Goal: Transaction & Acquisition: Book appointment/travel/reservation

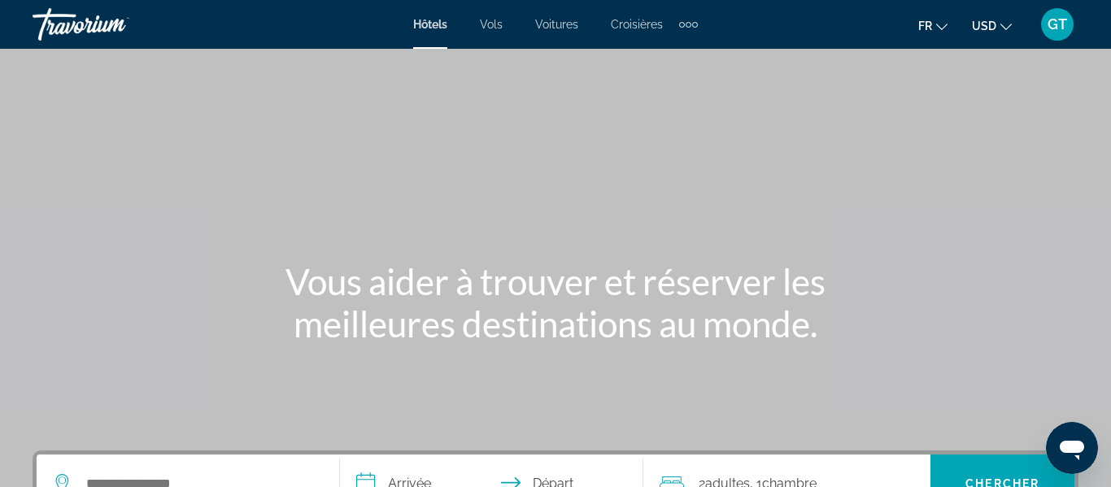
click at [987, 28] on span "USD" at bounding box center [984, 26] width 24 height 13
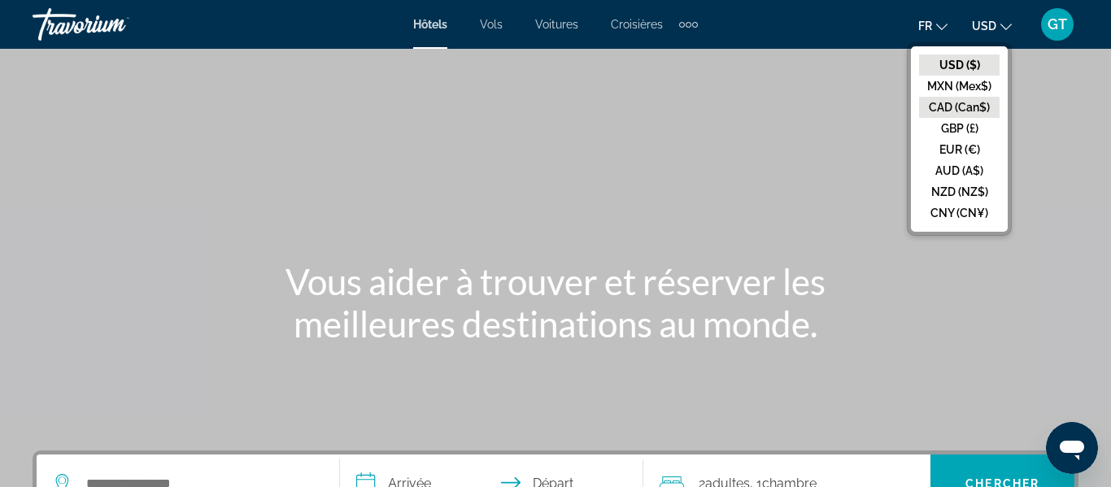
click at [948, 107] on button "CAD (Can$)" at bounding box center [959, 107] width 81 height 21
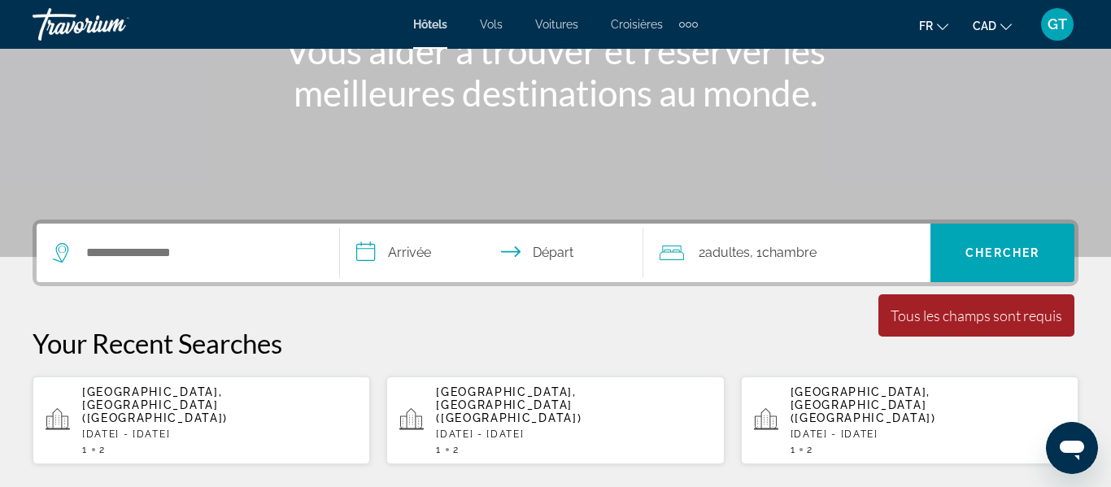
scroll to position [246, 0]
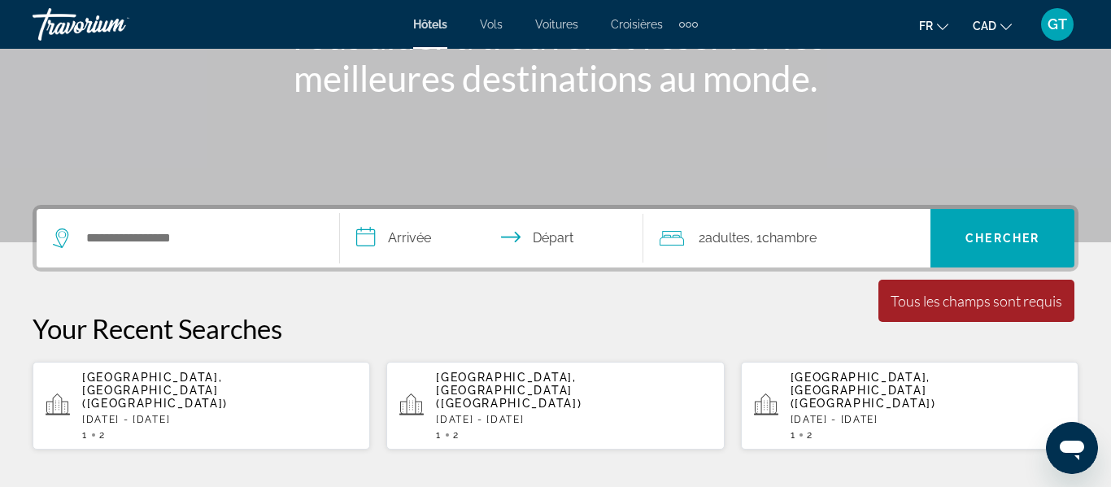
click at [274, 399] on div "[GEOGRAPHIC_DATA], [GEOGRAPHIC_DATA] ([GEOGRAPHIC_DATA]) [DATE] - [DATE] 1 2" at bounding box center [219, 406] width 275 height 70
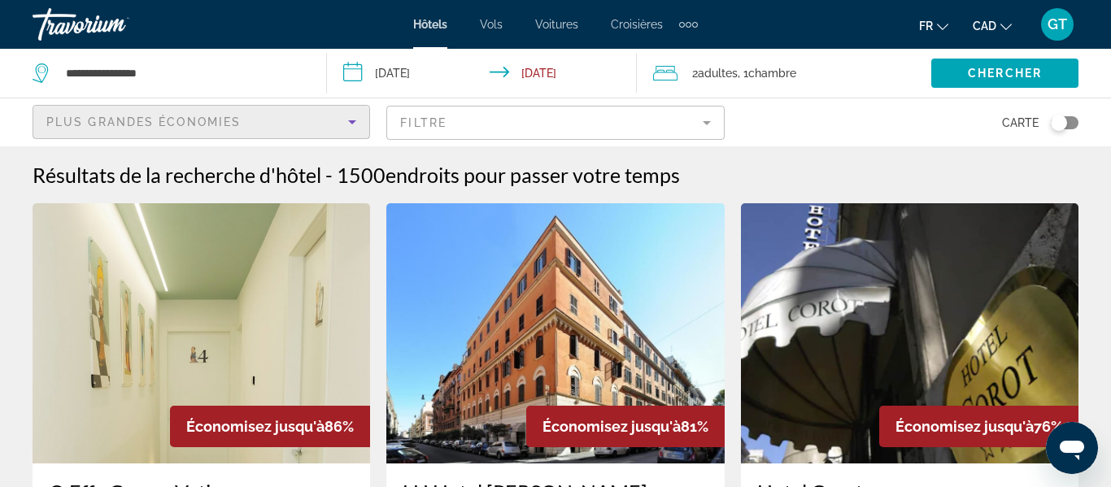
click at [344, 120] on icon "Sort by" at bounding box center [352, 122] width 20 height 20
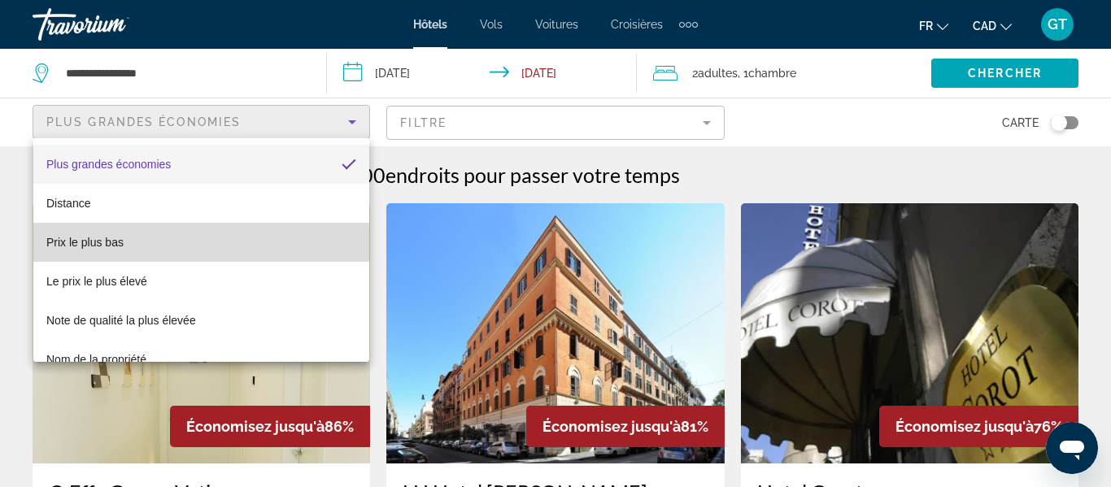
click at [194, 247] on mat-option "Prix le plus bas" at bounding box center [201, 242] width 336 height 39
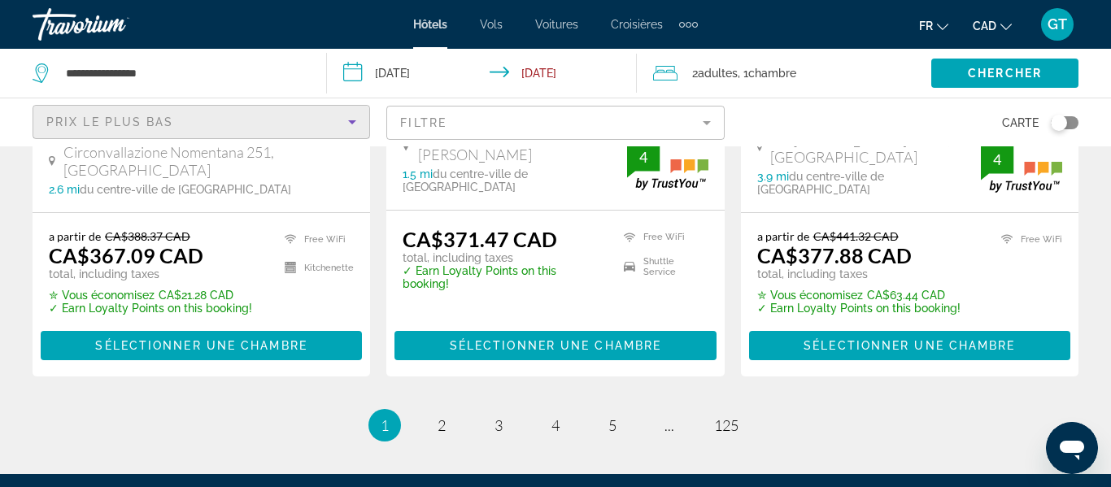
scroll to position [2377, 0]
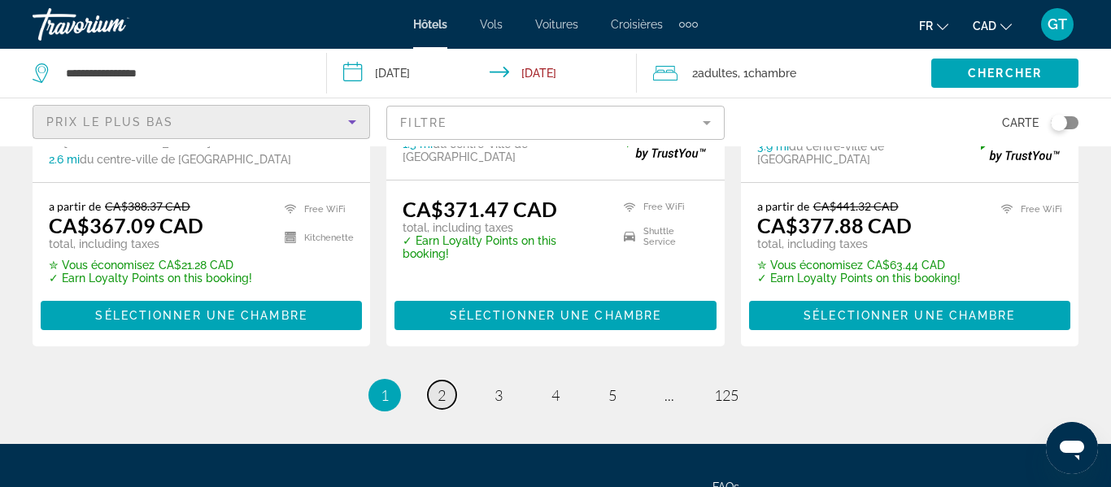
click at [446, 386] on span "2" at bounding box center [442, 395] width 8 height 18
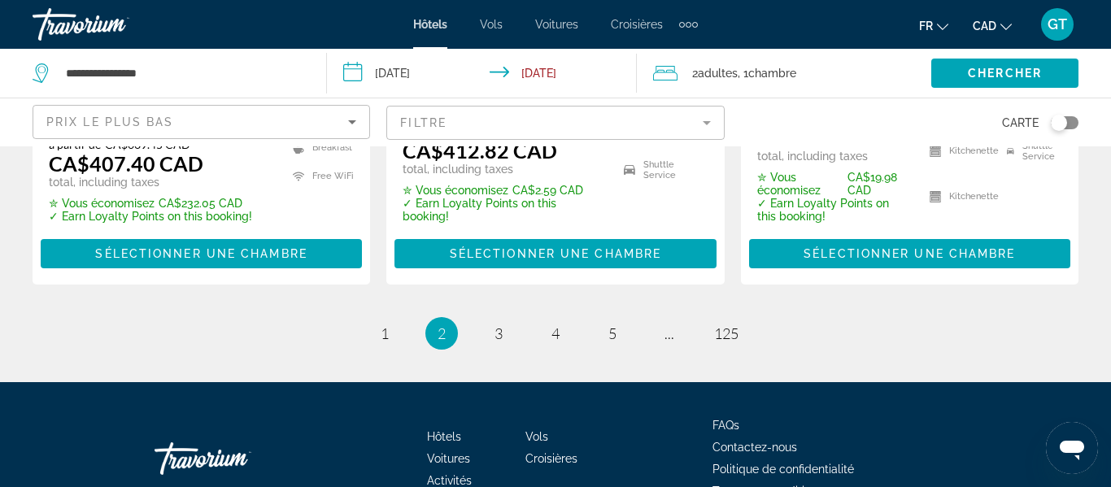
scroll to position [2471, 0]
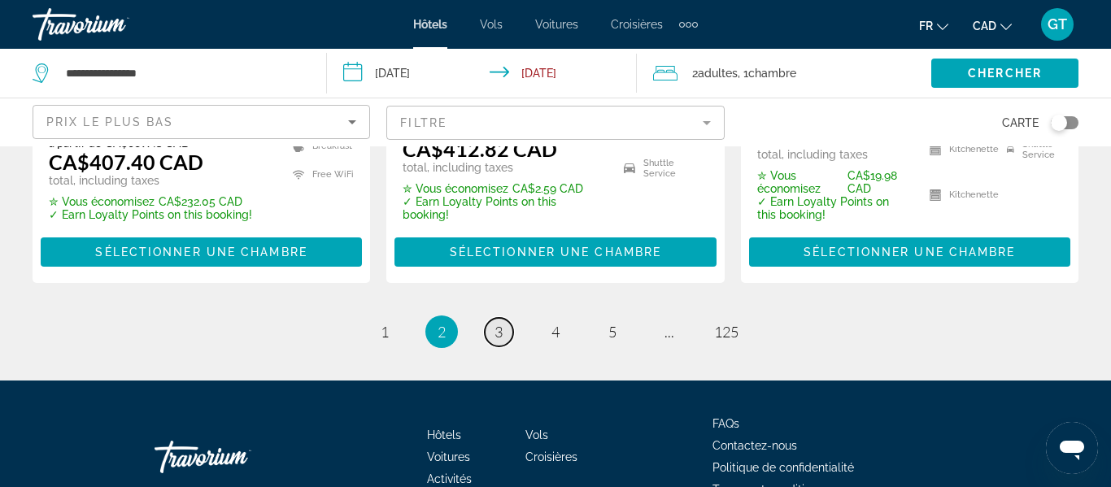
click at [511, 318] on link "page 3" at bounding box center [499, 332] width 28 height 28
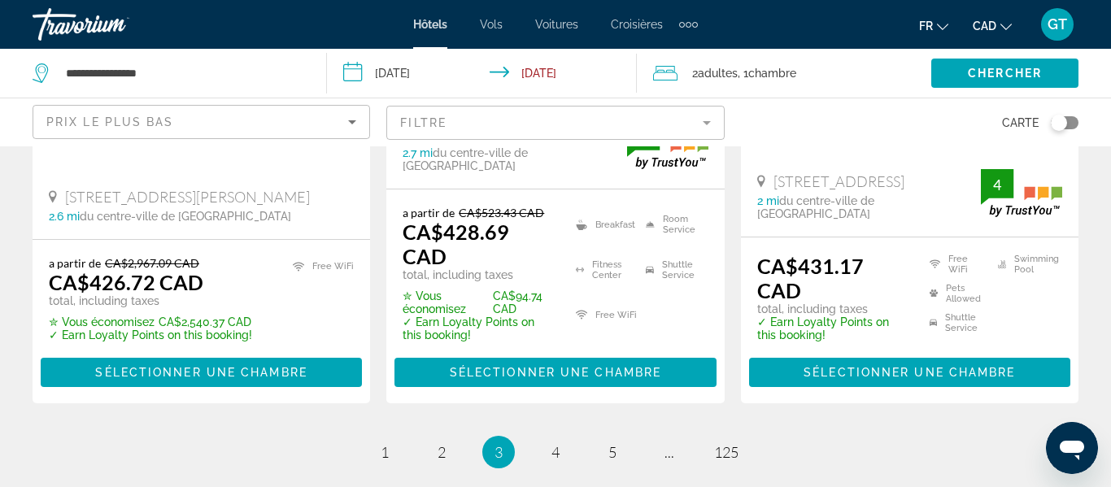
scroll to position [2435, 0]
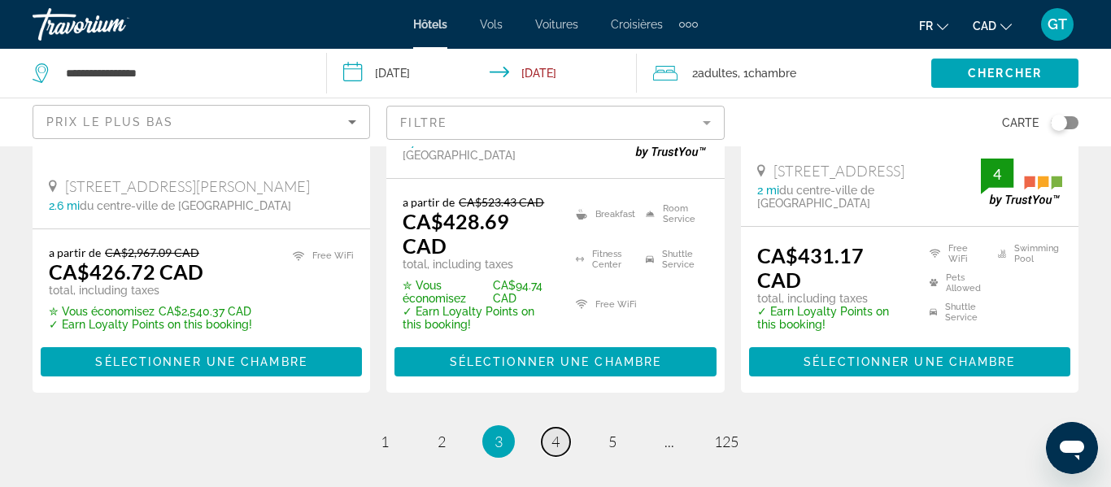
click at [560, 433] on span "4" at bounding box center [555, 442] width 8 height 18
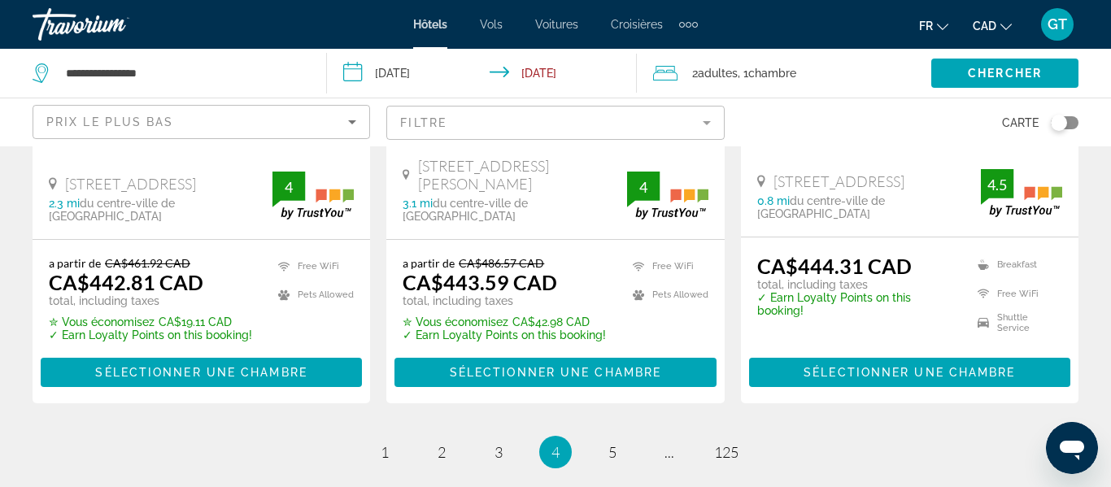
scroll to position [2412, 0]
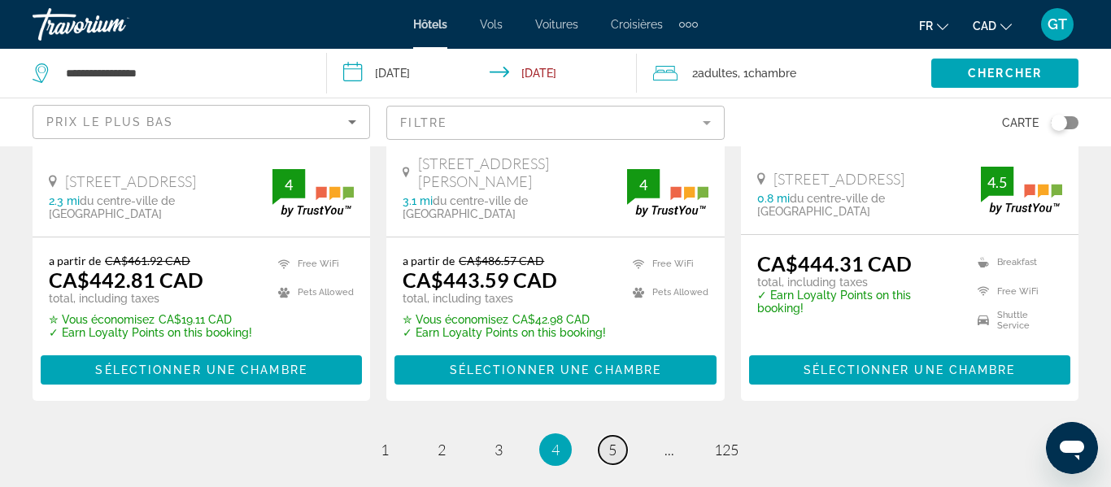
click at [607, 436] on link "page 5" at bounding box center [613, 450] width 28 height 28
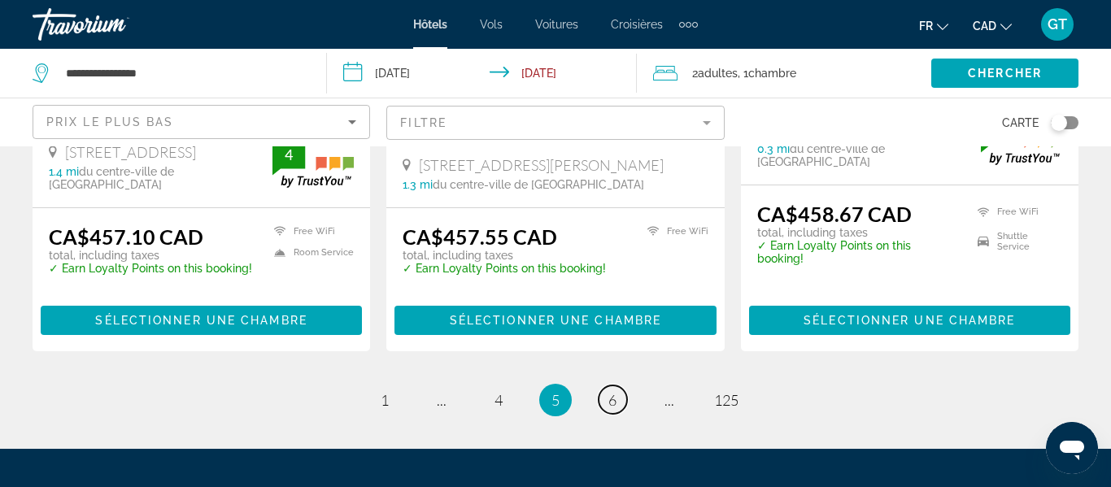
scroll to position [2366, 0]
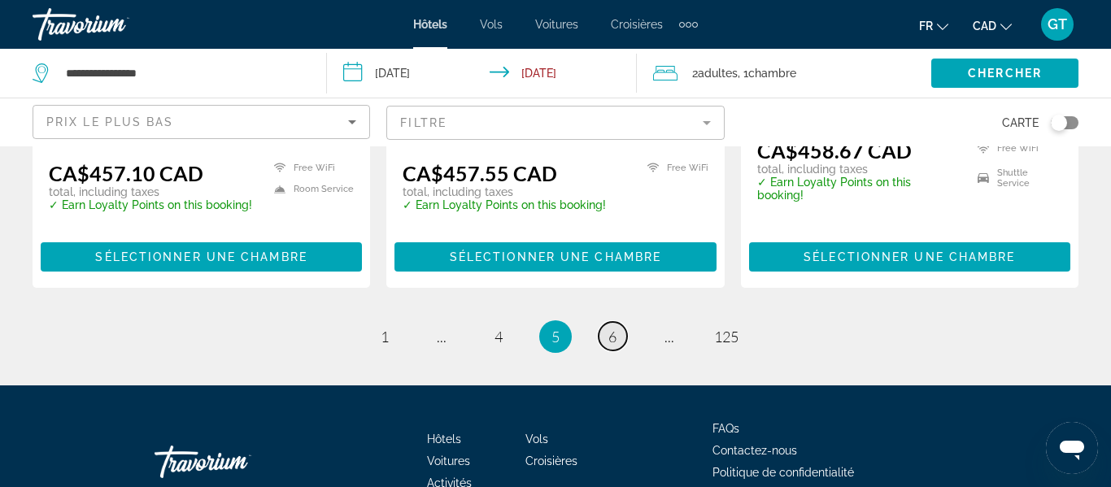
click at [607, 322] on link "page 6" at bounding box center [613, 336] width 28 height 28
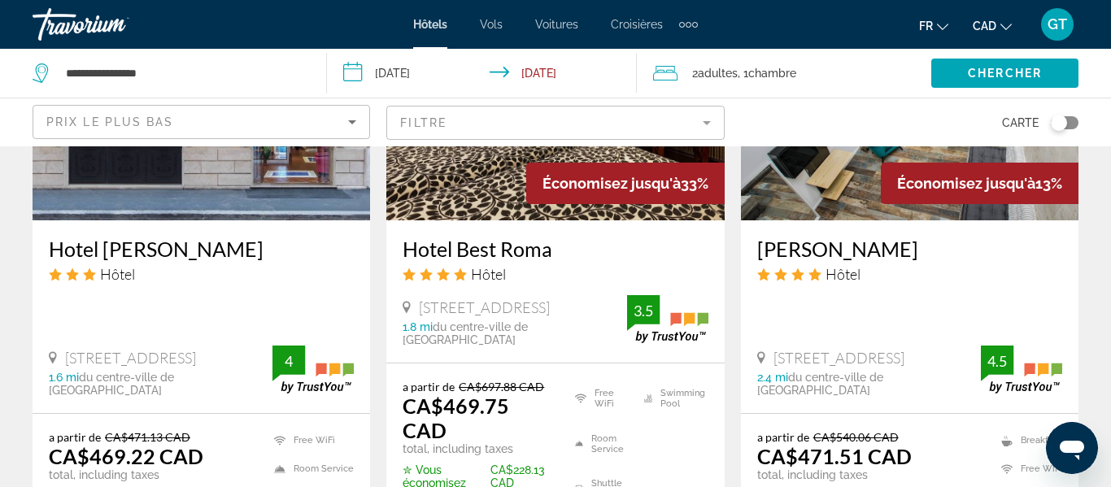
scroll to position [2358, 0]
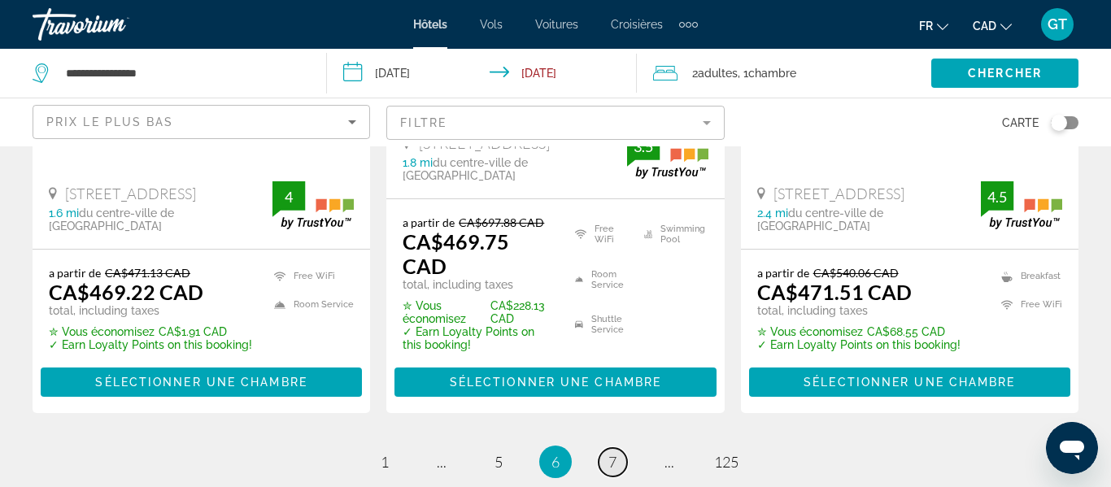
click at [621, 448] on link "page 7" at bounding box center [613, 462] width 28 height 28
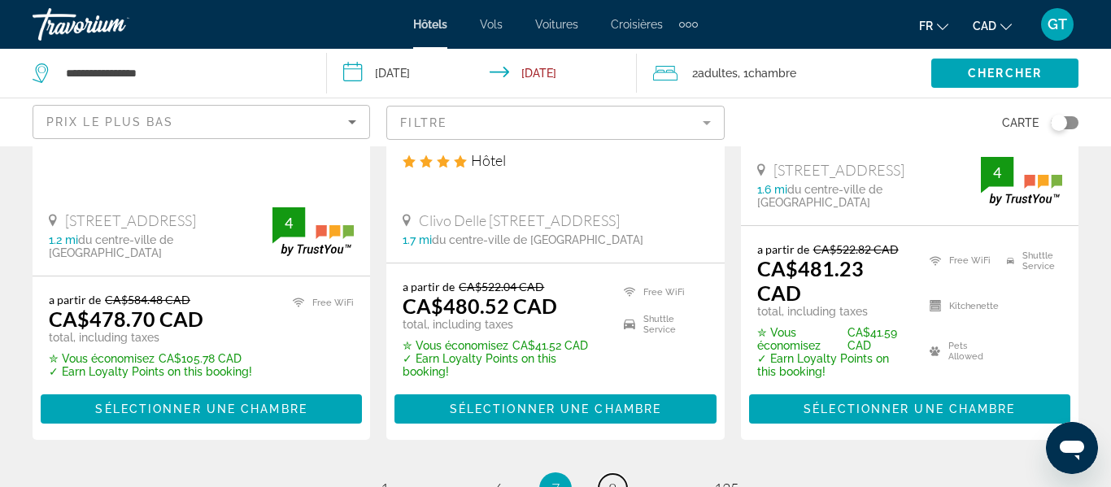
scroll to position [2372, 0]
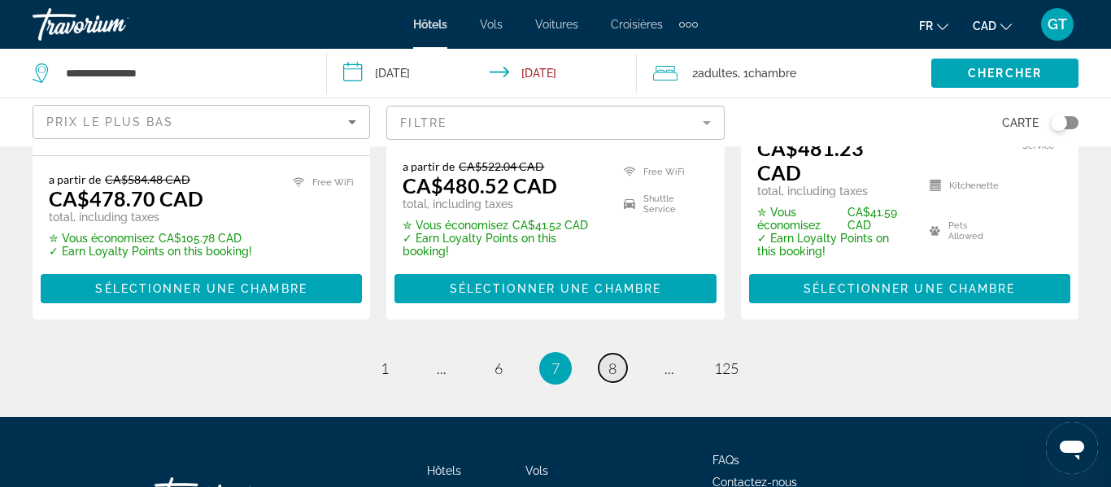
click at [609, 359] on span "8" at bounding box center [612, 368] width 8 height 18
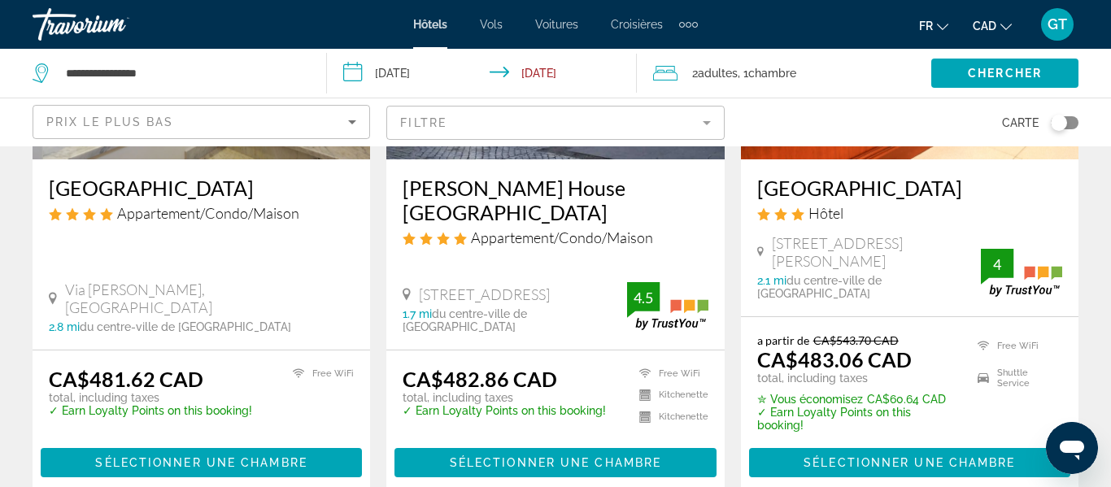
scroll to position [325, 0]
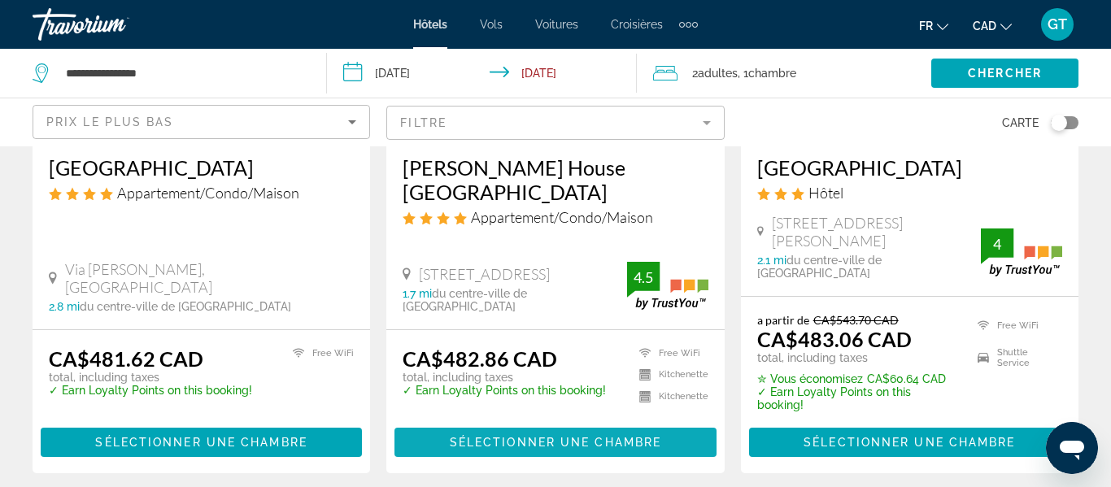
click at [558, 436] on span "Sélectionner une chambre" at bounding box center [555, 442] width 211 height 13
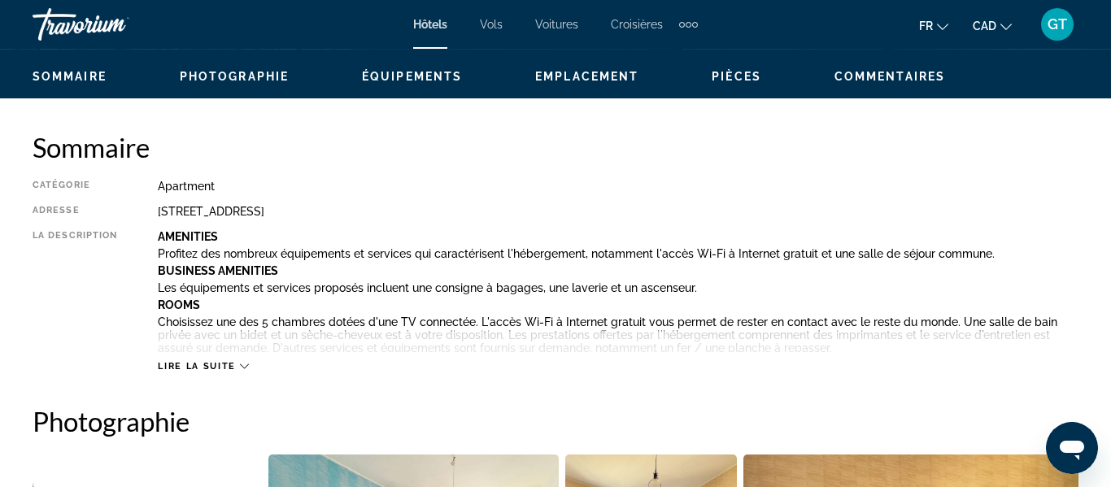
scroll to position [780, 0]
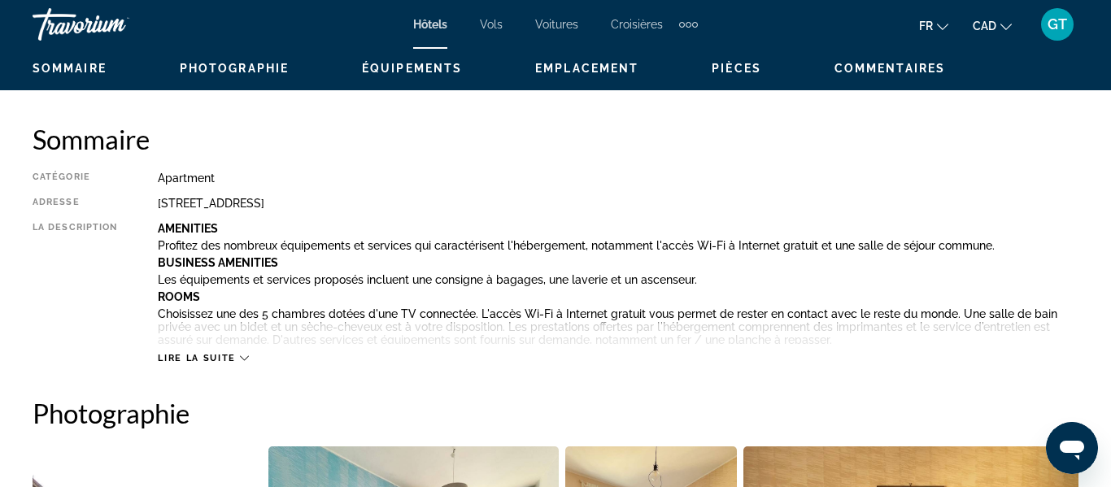
click at [229, 355] on span "Lire la suite" at bounding box center [196, 358] width 77 height 11
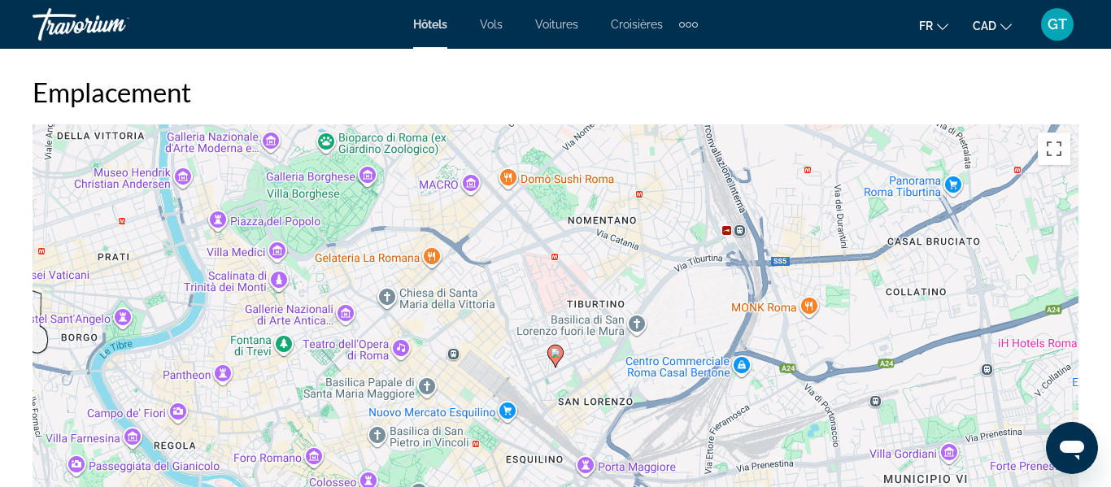
scroll to position [2240, 0]
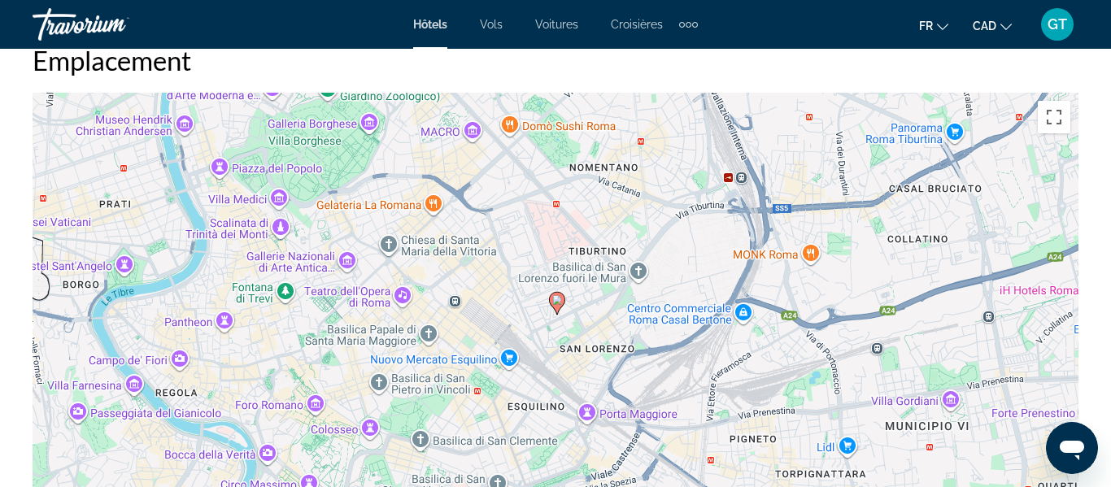
drag, startPoint x: 281, startPoint y: 297, endPoint x: 285, endPoint y: 276, distance: 21.5
click at [285, 276] on div "Pour activer le glissement avec le clavier, appuyez sur Alt+Entrée. Une fois ce…" at bounding box center [556, 337] width 1046 height 488
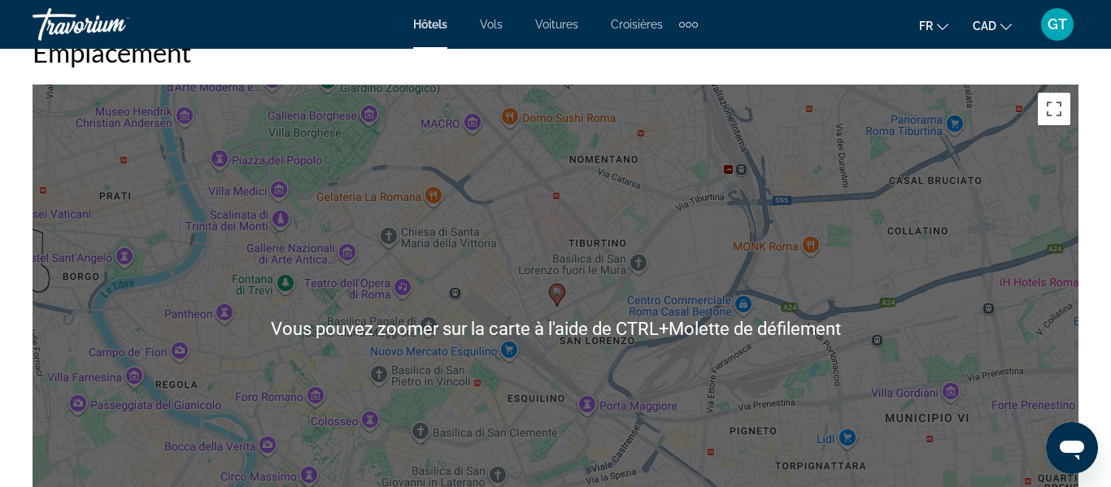
scroll to position [2070, 0]
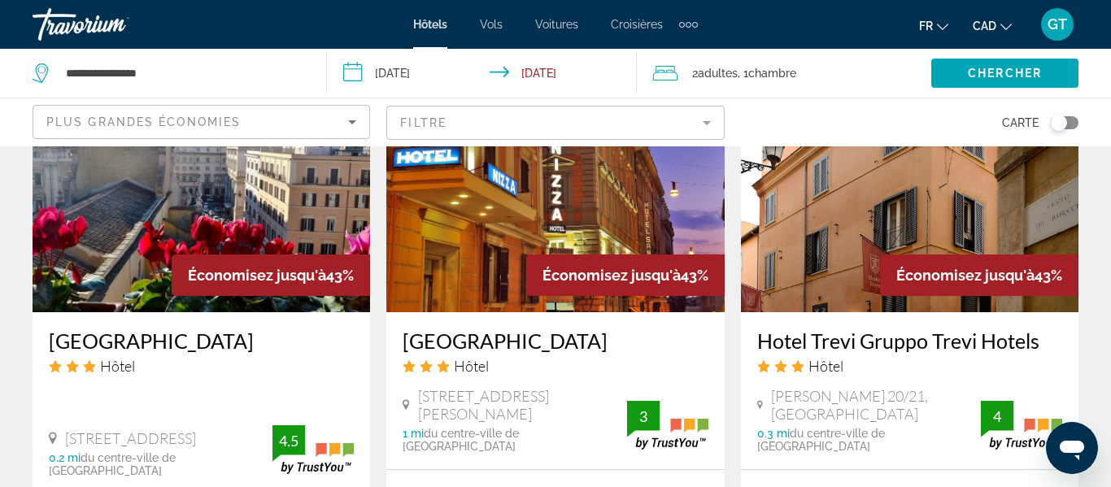
scroll to position [2370, 0]
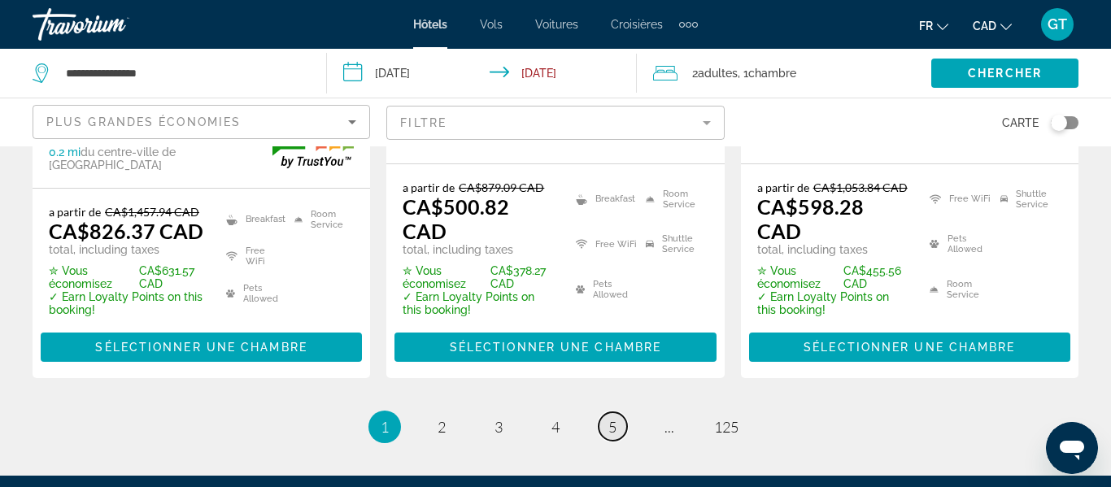
click at [615, 418] on span "5" at bounding box center [612, 427] width 8 height 18
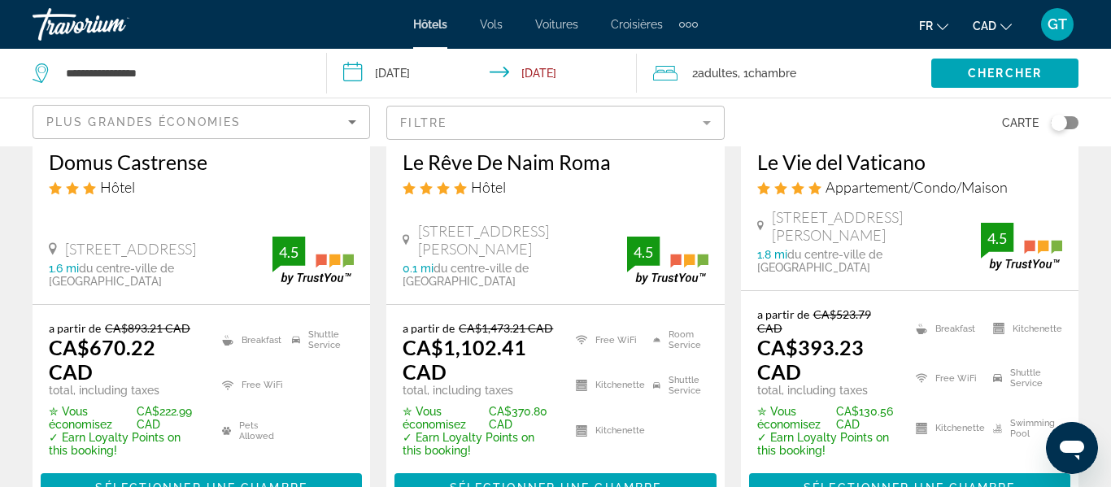
scroll to position [1662, 0]
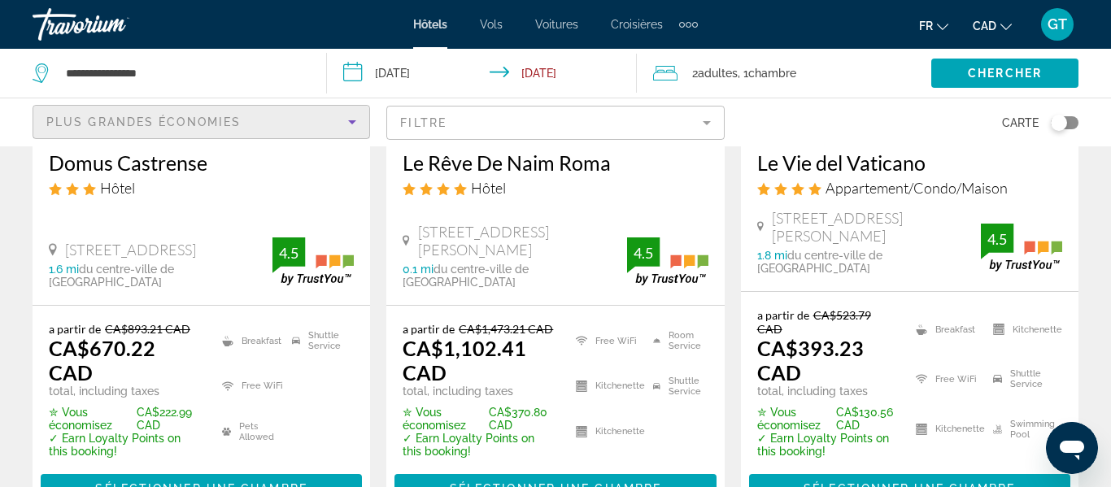
click at [349, 119] on icon "Sort by" at bounding box center [352, 122] width 20 height 20
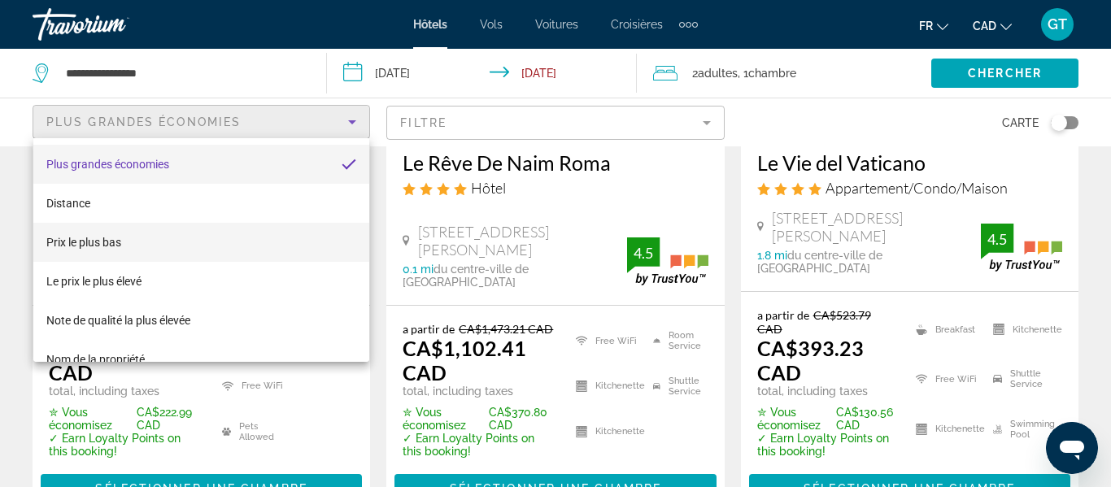
click at [200, 252] on mat-option "Prix le plus bas" at bounding box center [201, 242] width 336 height 39
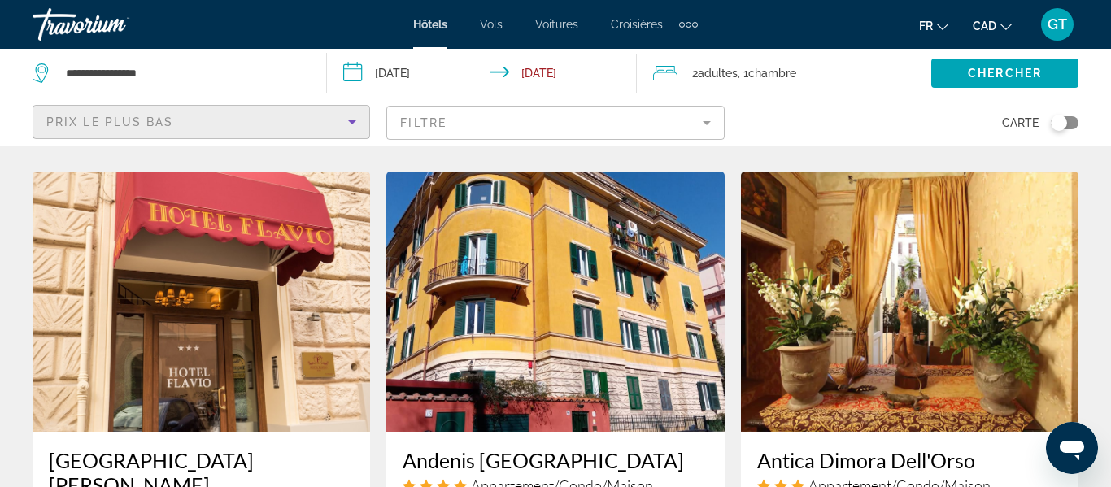
scroll to position [2233, 0]
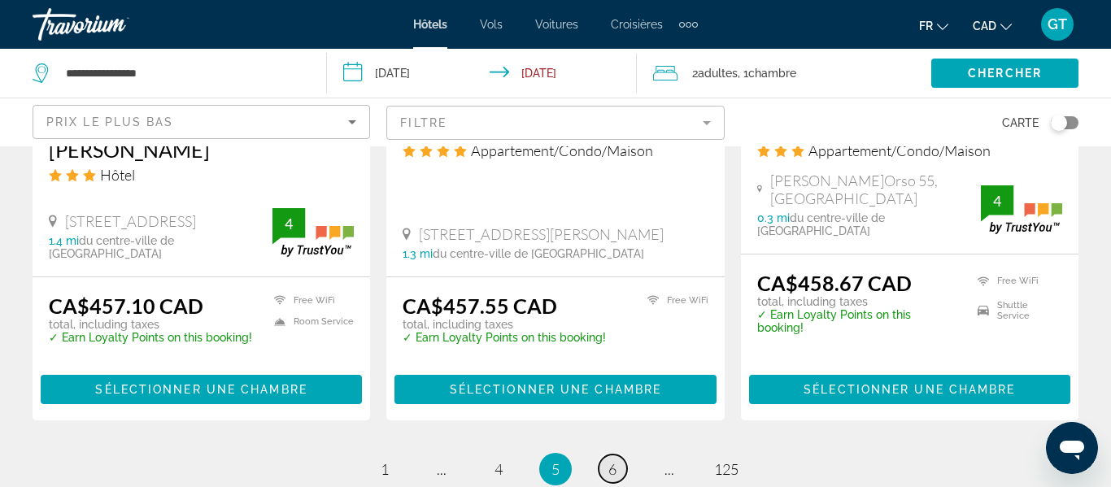
click at [604, 455] on link "page 6" at bounding box center [613, 469] width 28 height 28
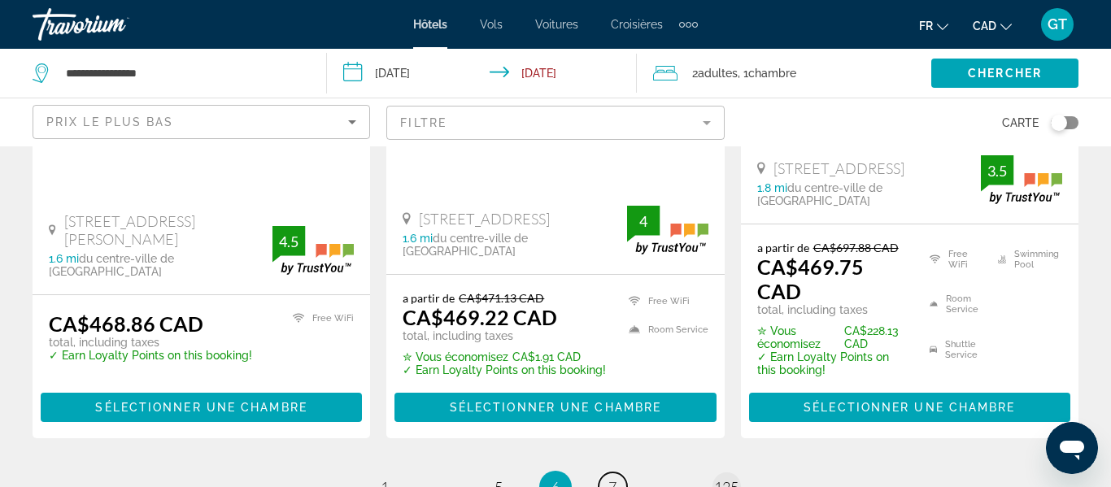
scroll to position [2351, 0]
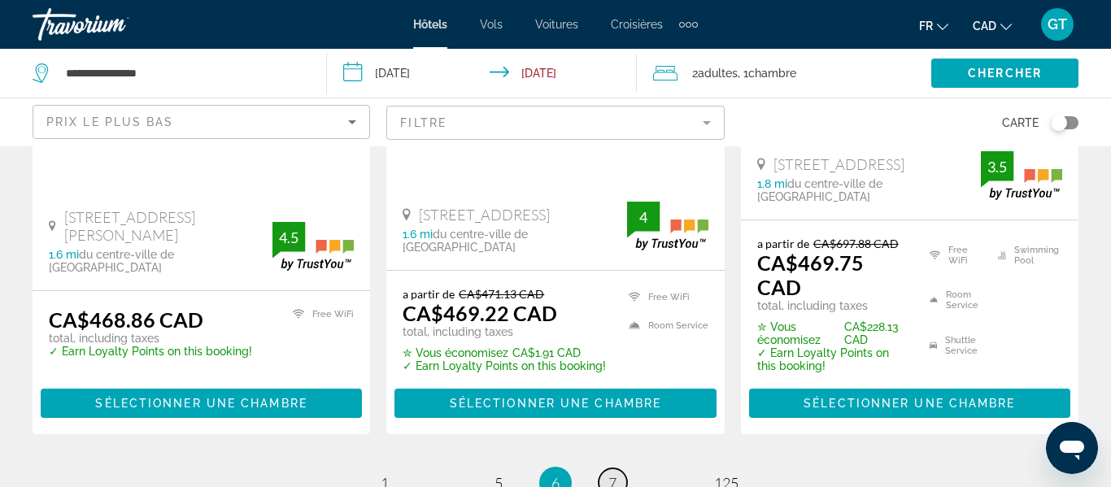
click at [618, 468] on link "page 7" at bounding box center [613, 482] width 28 height 28
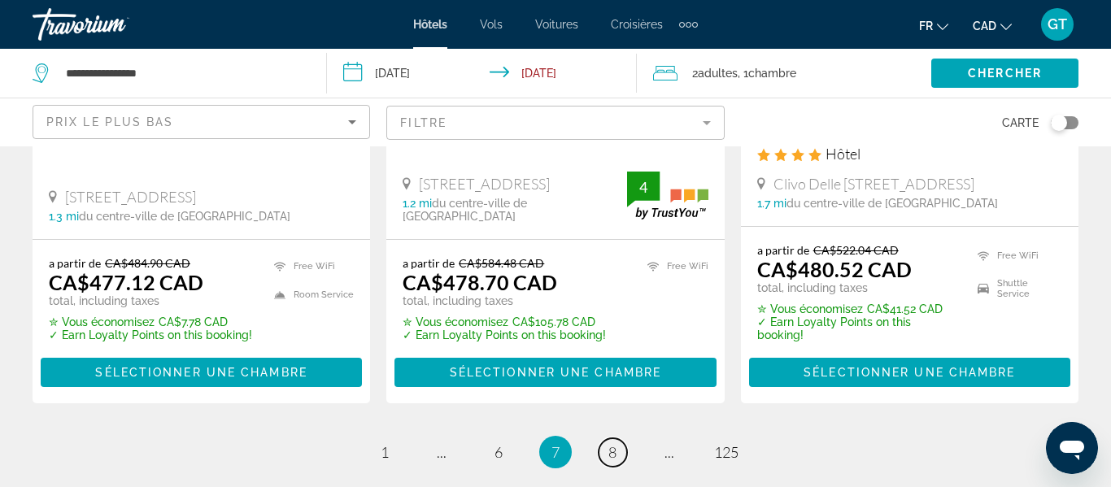
scroll to position [2334, 0]
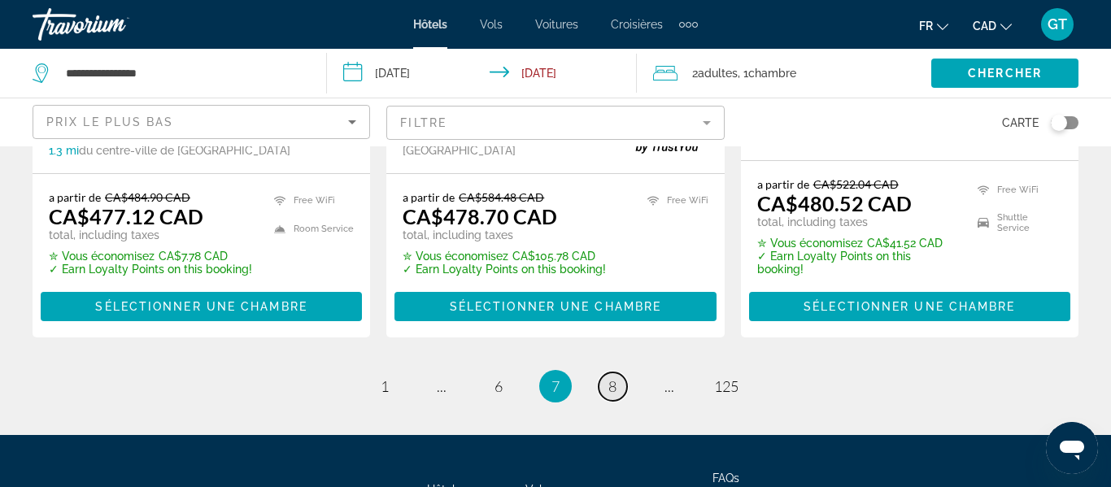
click at [612, 377] on span "8" at bounding box center [612, 386] width 8 height 18
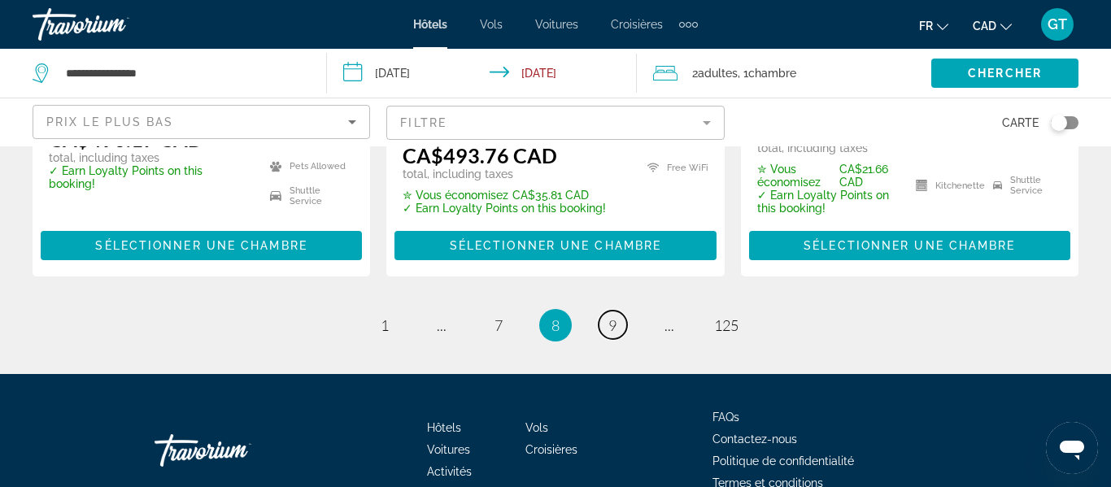
scroll to position [2465, 0]
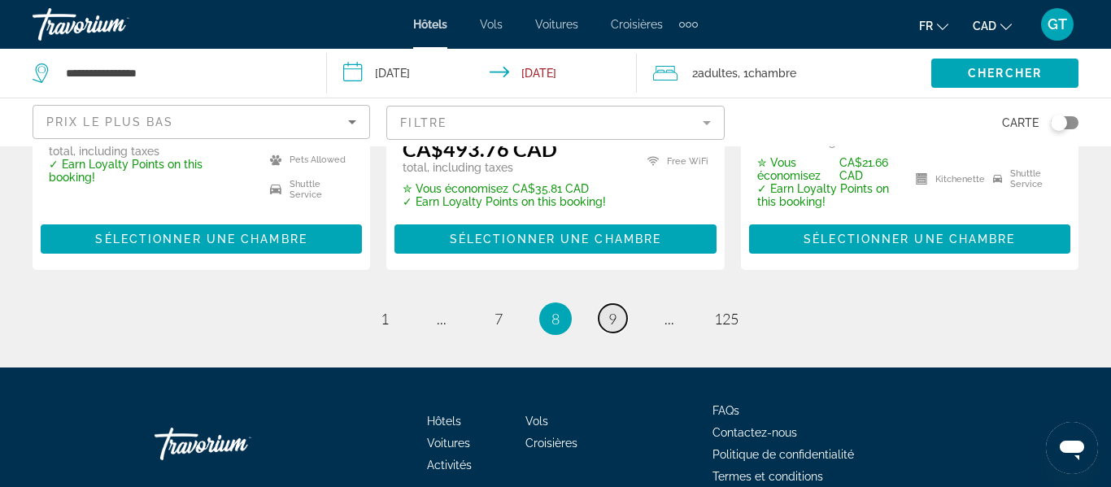
click at [618, 304] on link "page 9" at bounding box center [613, 318] width 28 height 28
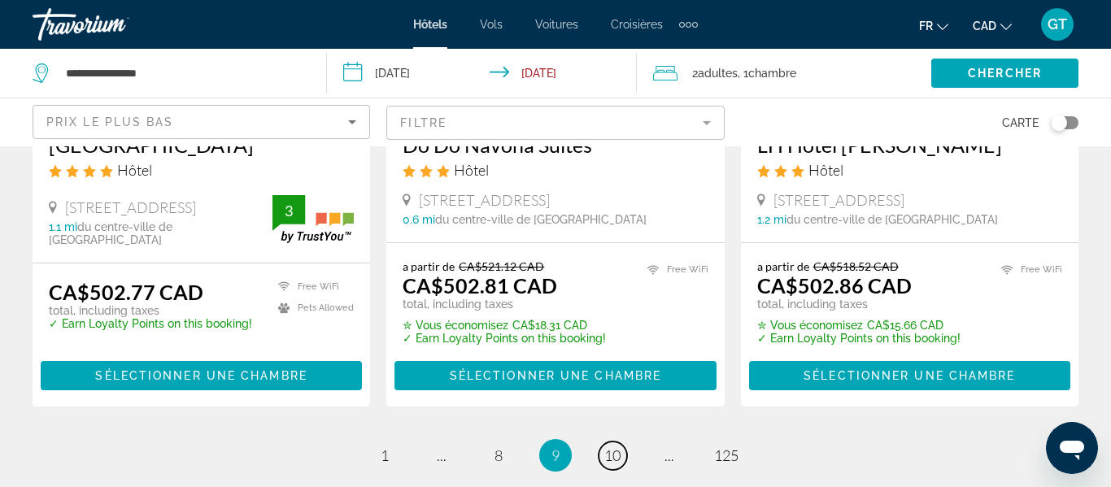
scroll to position [2275, 0]
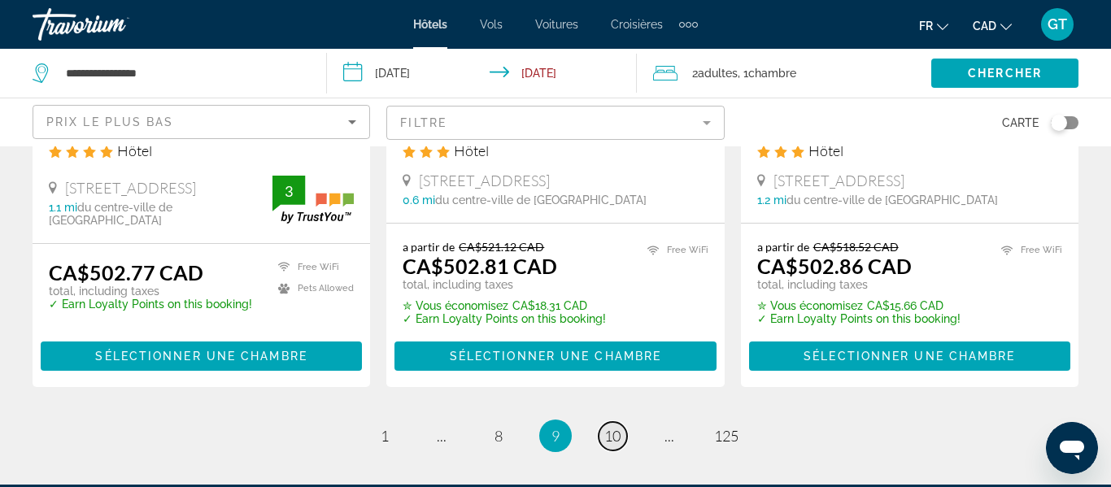
click at [620, 427] on span "10" at bounding box center [612, 436] width 16 height 18
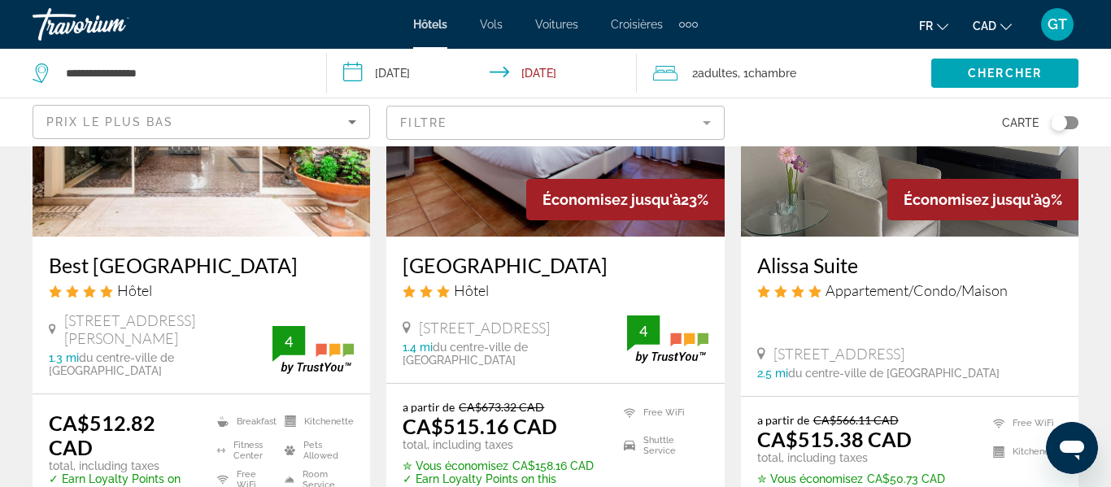
scroll to position [2413, 0]
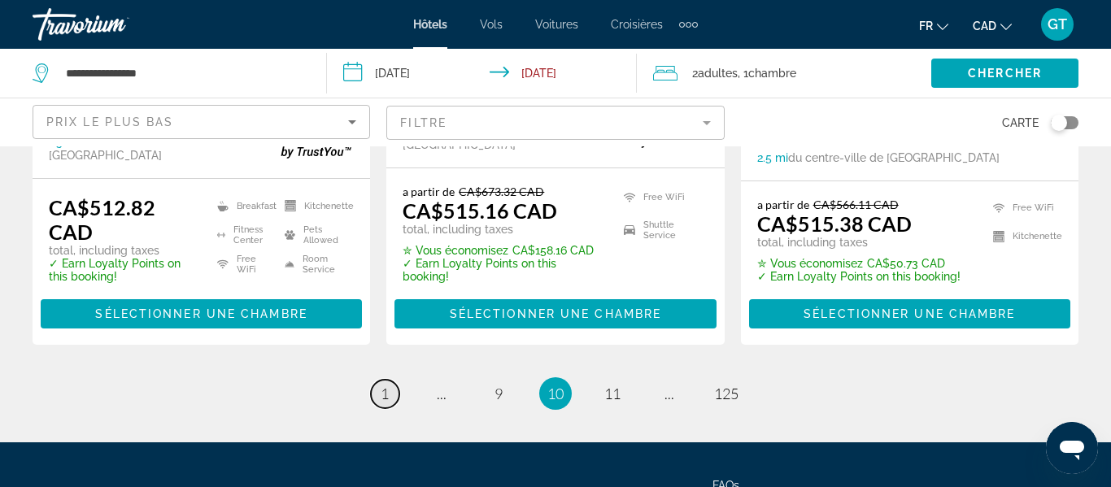
click at [385, 385] on span "1" at bounding box center [385, 394] width 8 height 18
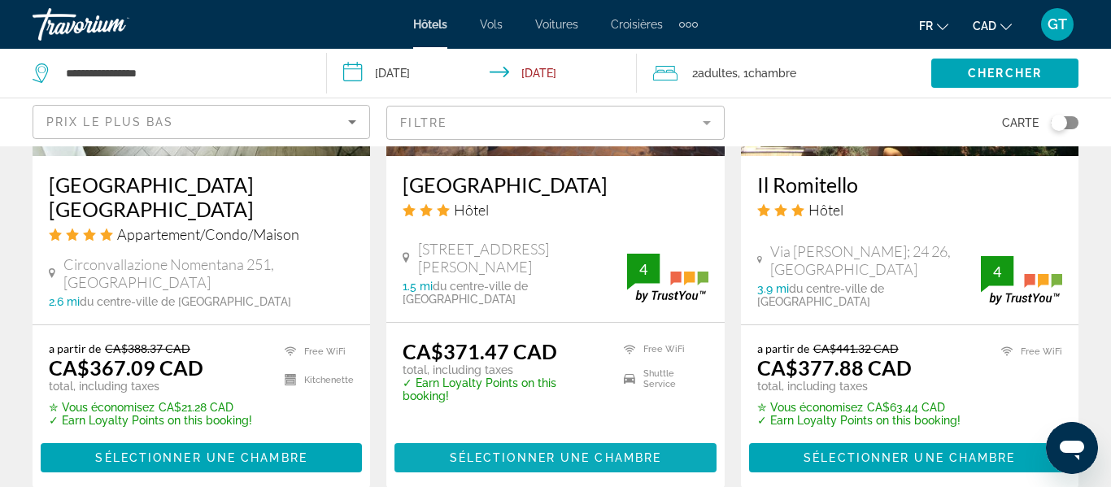
scroll to position [2240, 0]
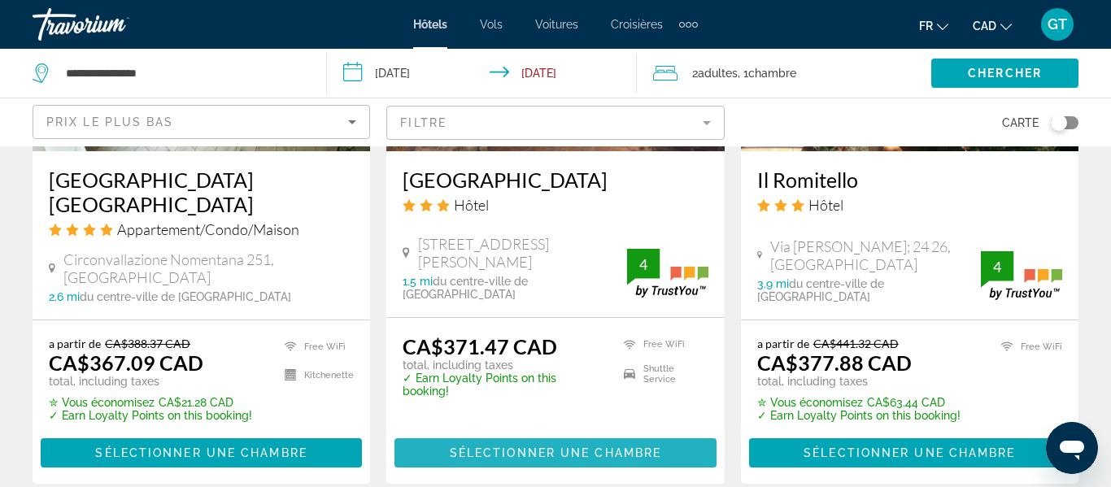
click at [573, 447] on span "Sélectionner une chambre" at bounding box center [555, 453] width 211 height 13
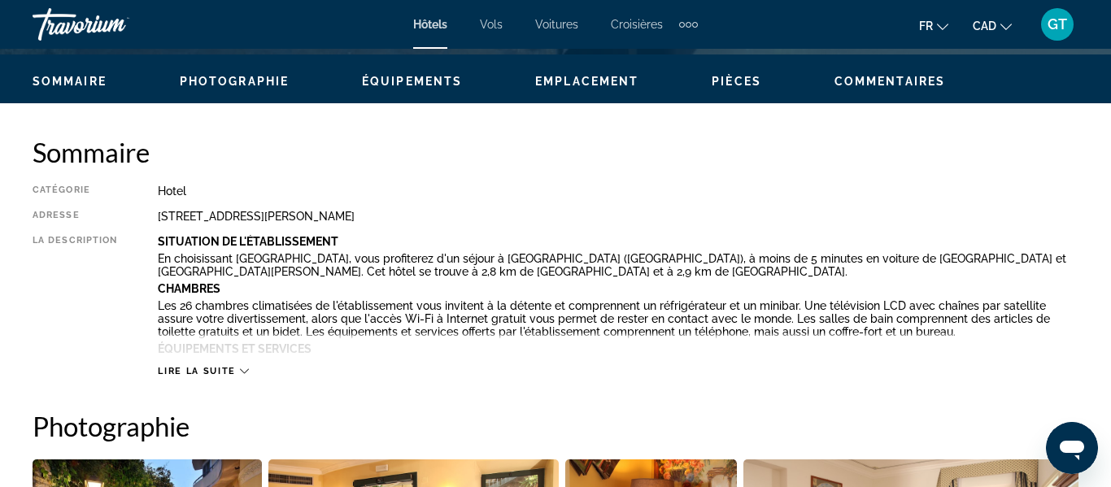
scroll to position [770, 0]
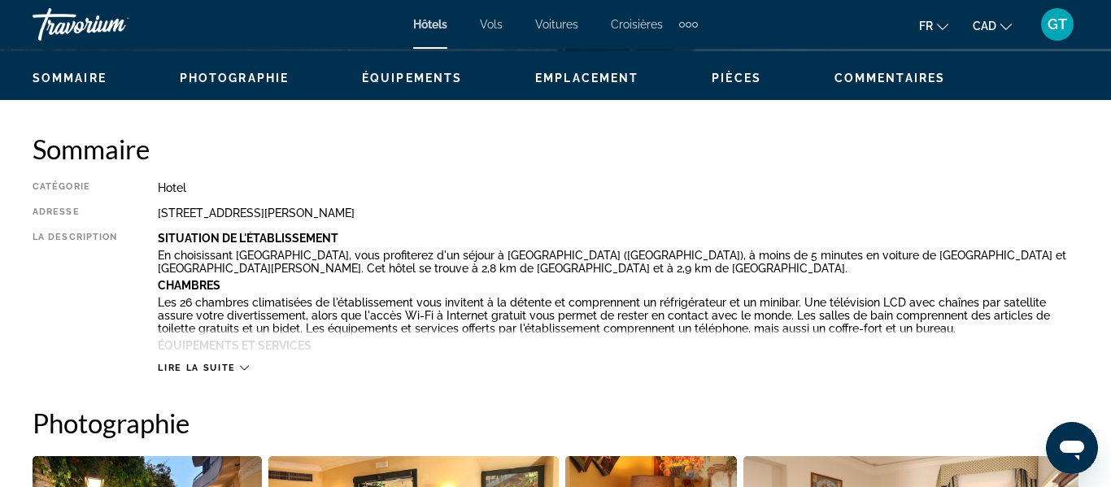
click at [233, 372] on span "Lire la suite" at bounding box center [196, 368] width 77 height 11
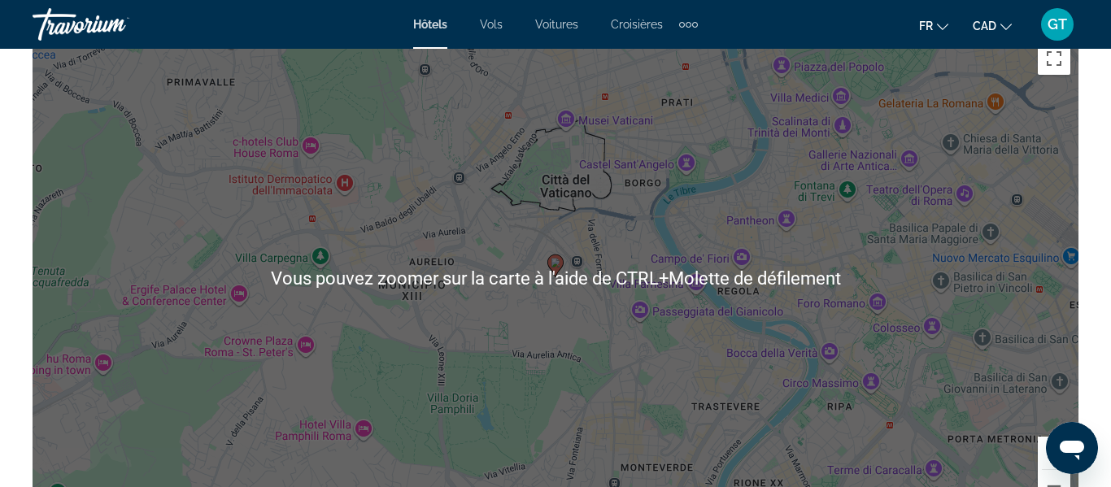
scroll to position [2006, 0]
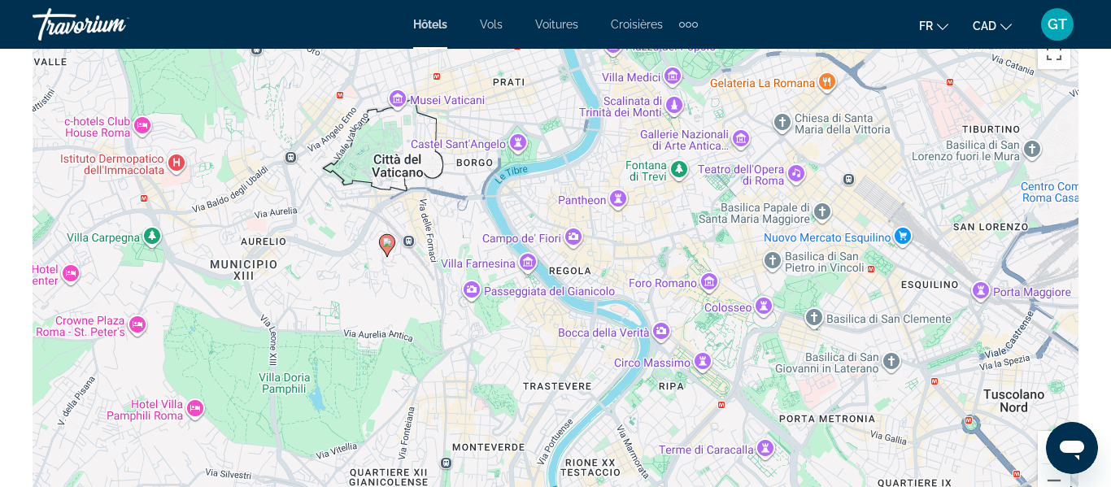
drag, startPoint x: 684, startPoint y: 326, endPoint x: 516, endPoint y: 307, distance: 169.4
click at [516, 307] on div "Pour activer le glissement avec le clavier, appuyez sur Alt+Entrée. Une fois ce…" at bounding box center [556, 272] width 1046 height 488
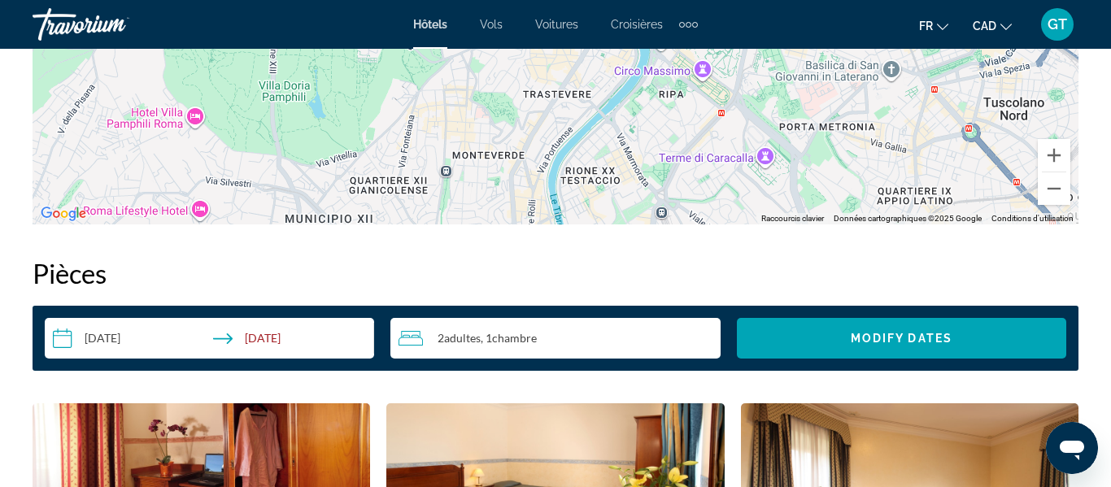
scroll to position [2001, 0]
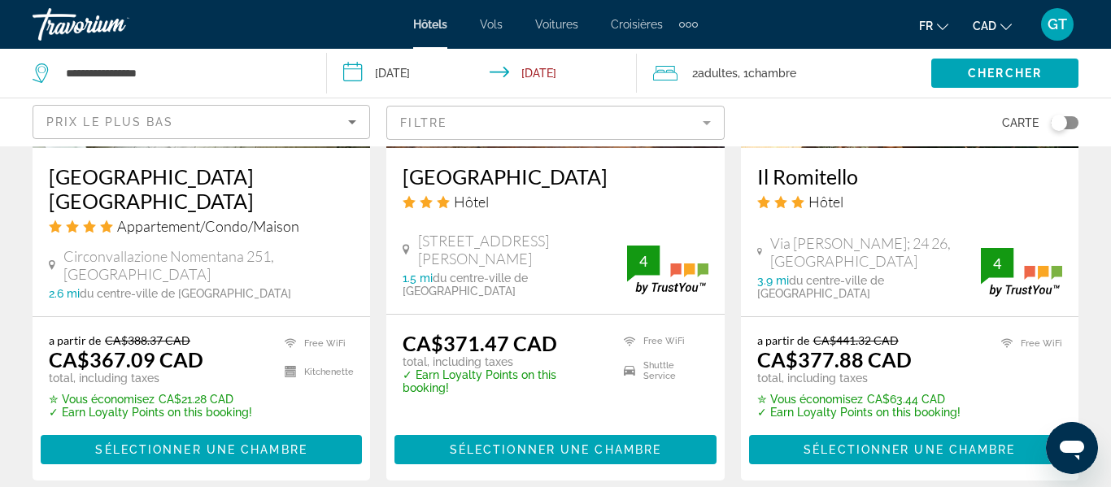
scroll to position [2310, 0]
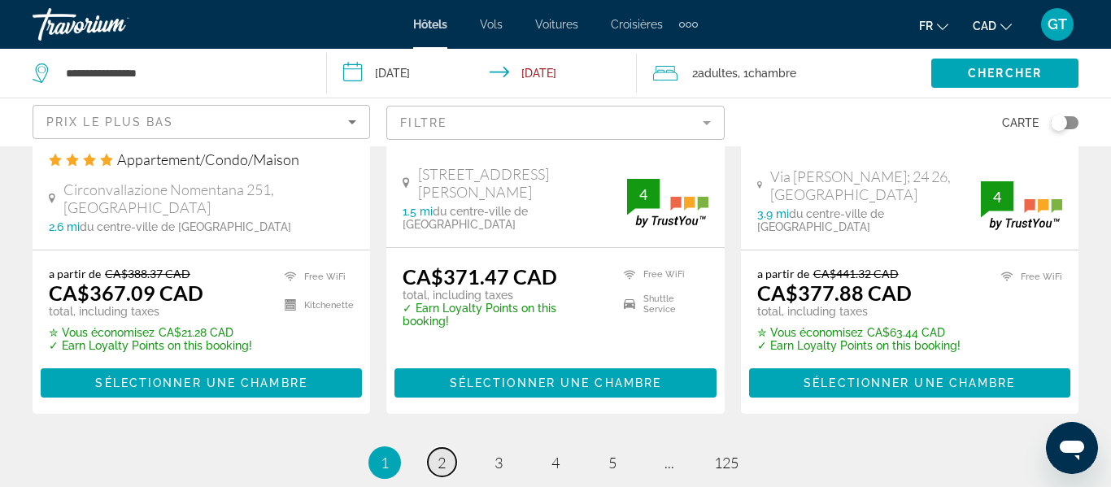
click at [440, 454] on span "2" at bounding box center [442, 463] width 8 height 18
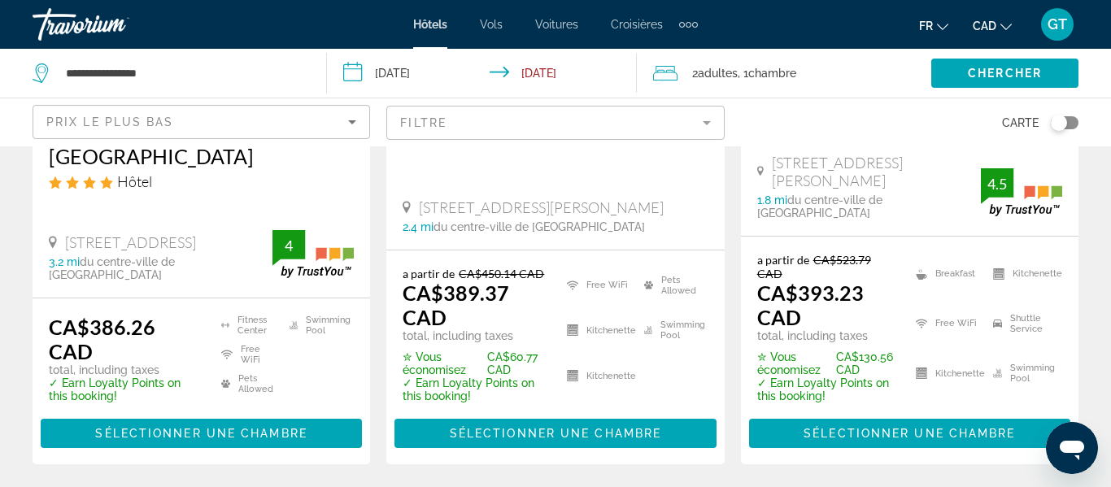
scroll to position [387, 0]
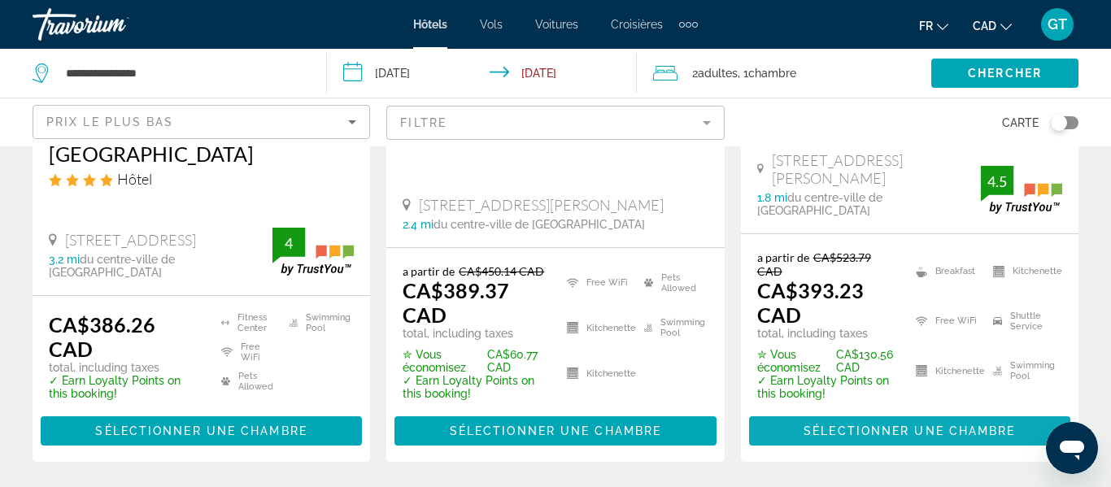
click at [922, 425] on span "Sélectionner une chambre" at bounding box center [909, 431] width 211 height 13
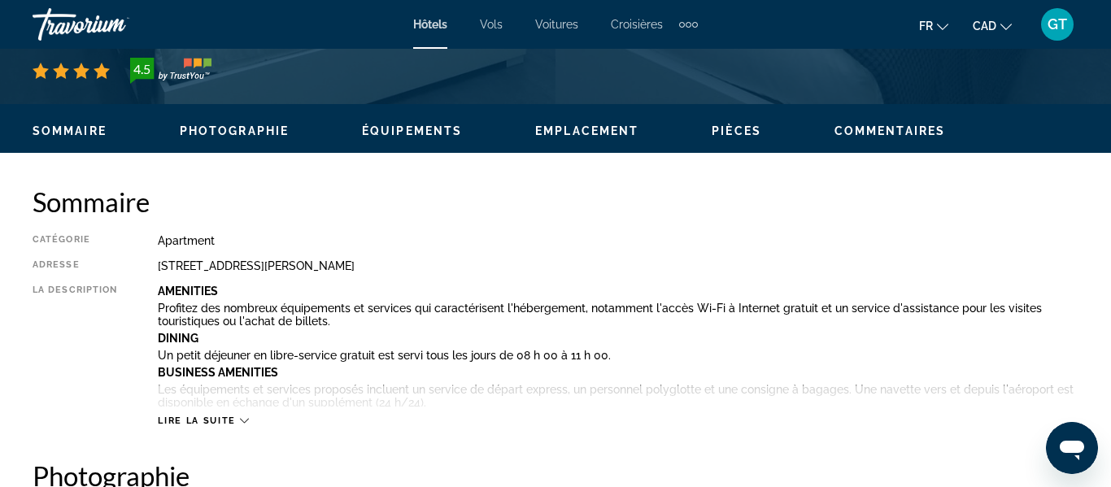
scroll to position [752, 0]
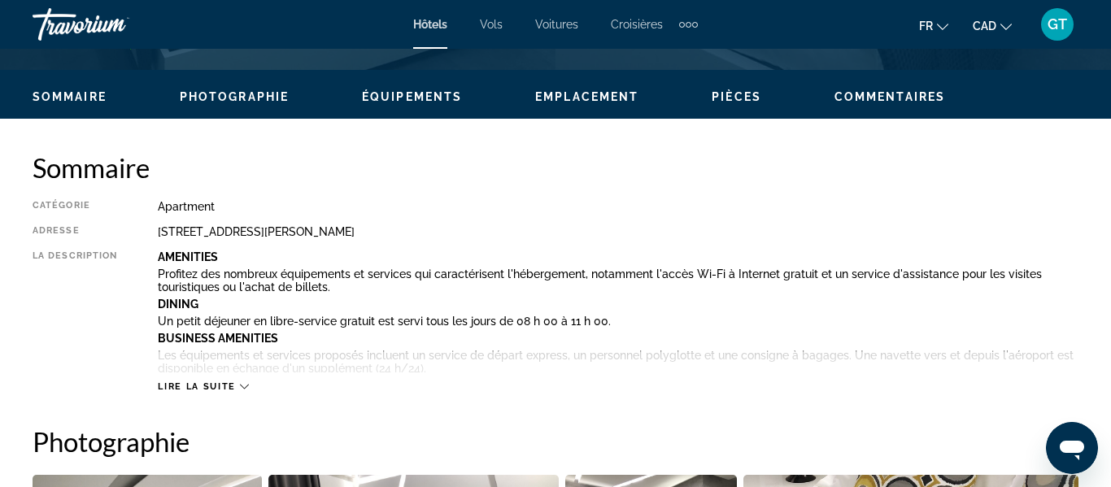
click at [218, 387] on span "Lire la suite" at bounding box center [196, 386] width 77 height 11
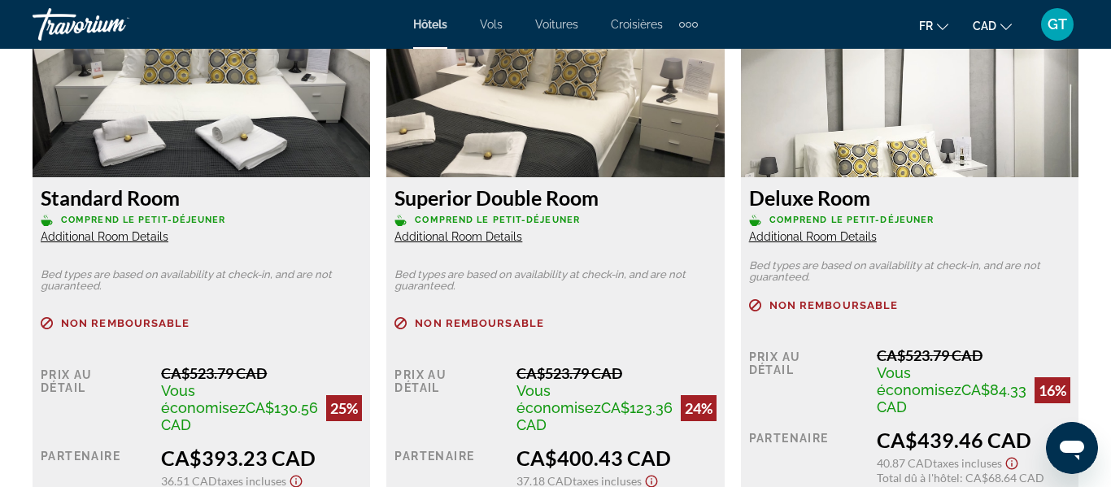
scroll to position [2732, 0]
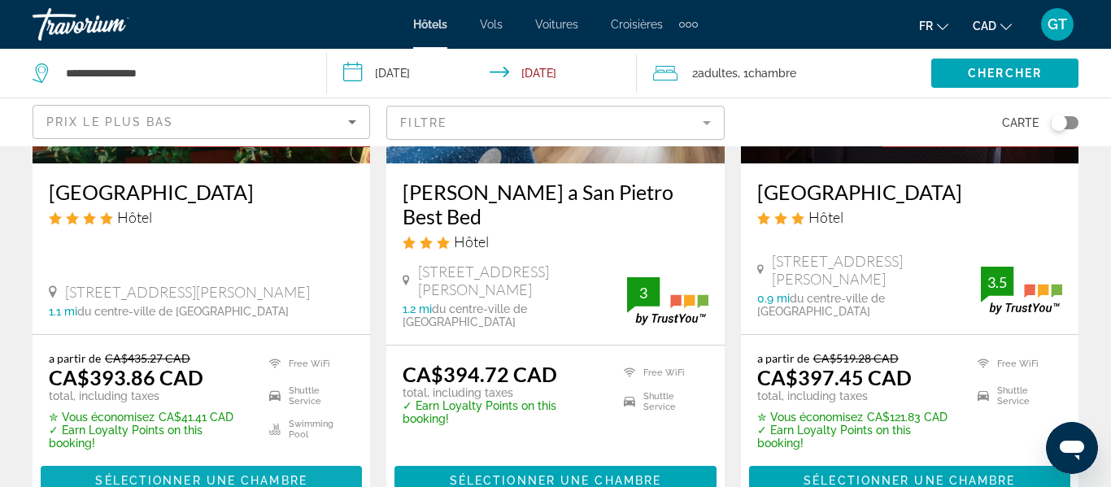
scroll to position [981, 0]
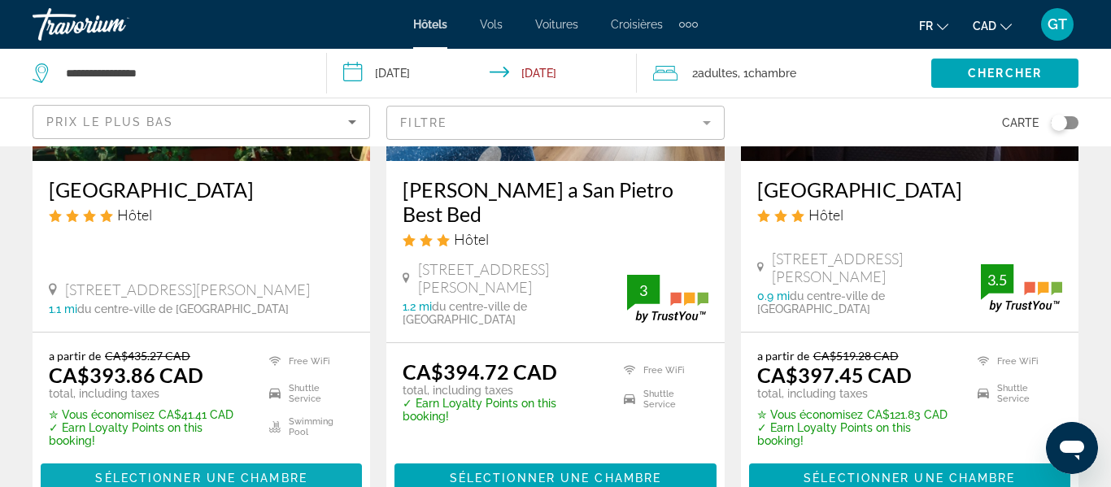
click at [242, 472] on span "Sélectionner une chambre" at bounding box center [200, 478] width 211 height 13
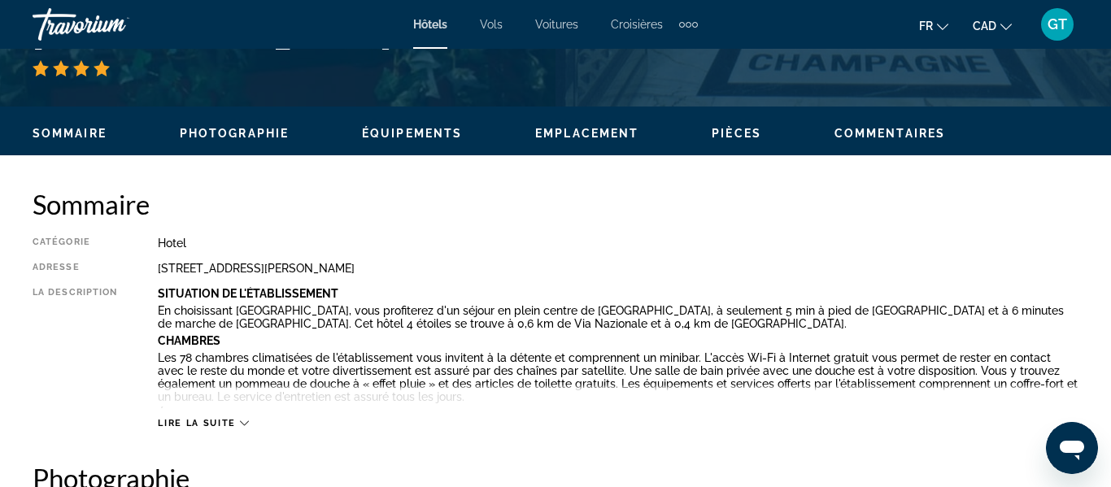
scroll to position [813, 0]
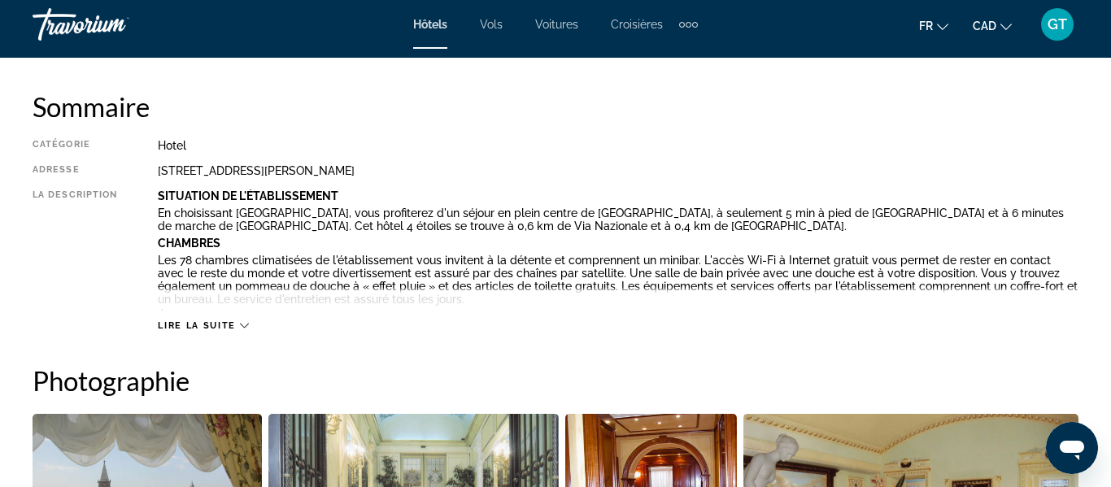
click at [221, 328] on span "Lire la suite" at bounding box center [196, 325] width 77 height 11
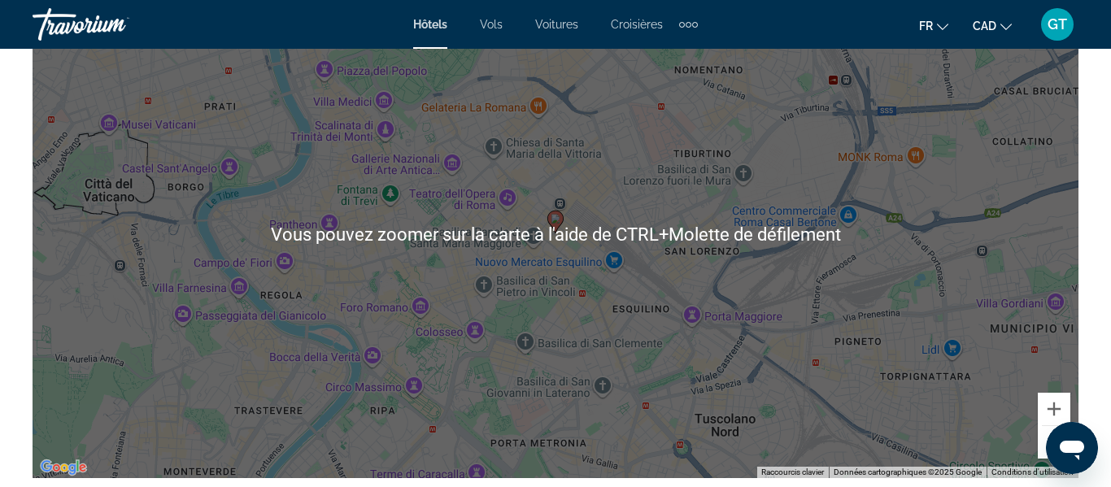
scroll to position [2089, 0]
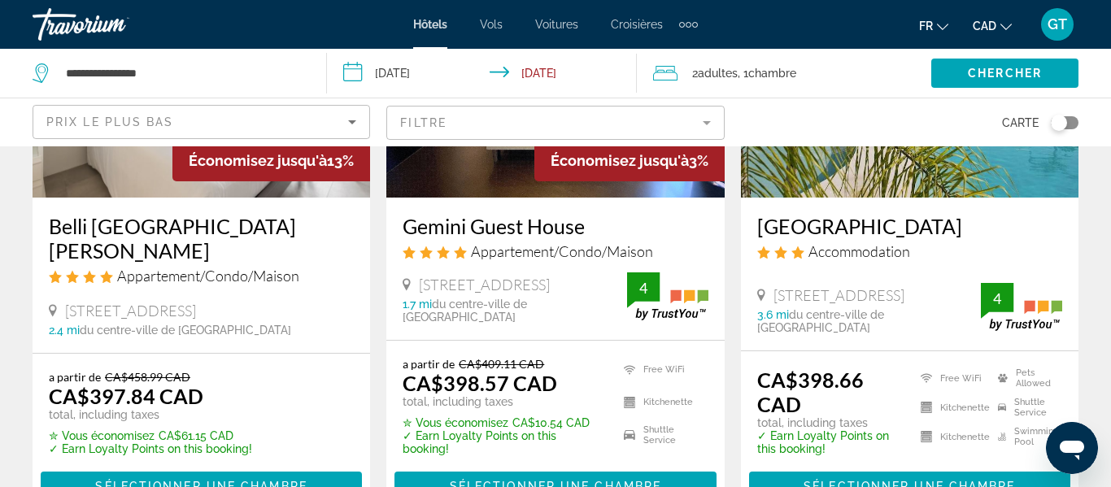
scroll to position [1595, 0]
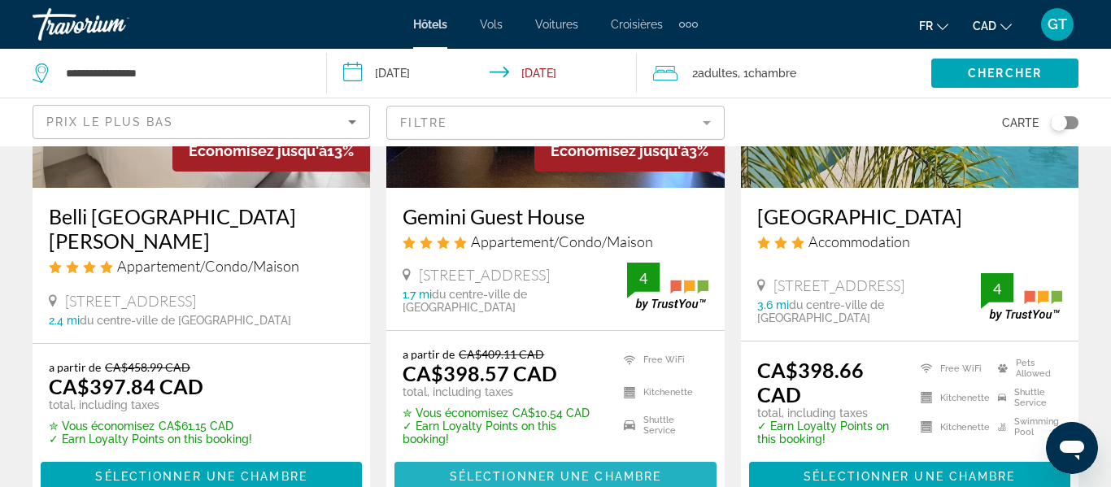
click at [598, 470] on span "Sélectionner une chambre" at bounding box center [555, 476] width 211 height 13
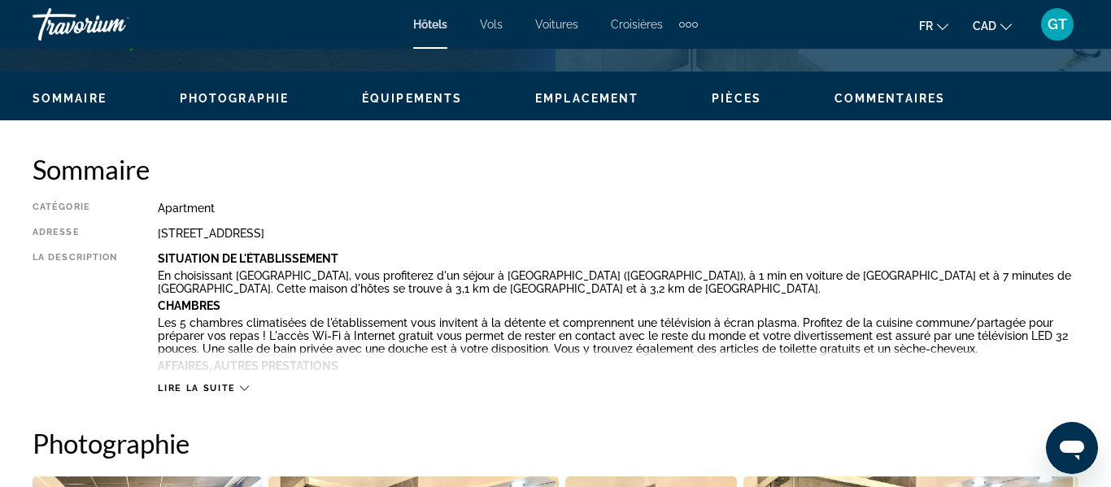
scroll to position [808, 0]
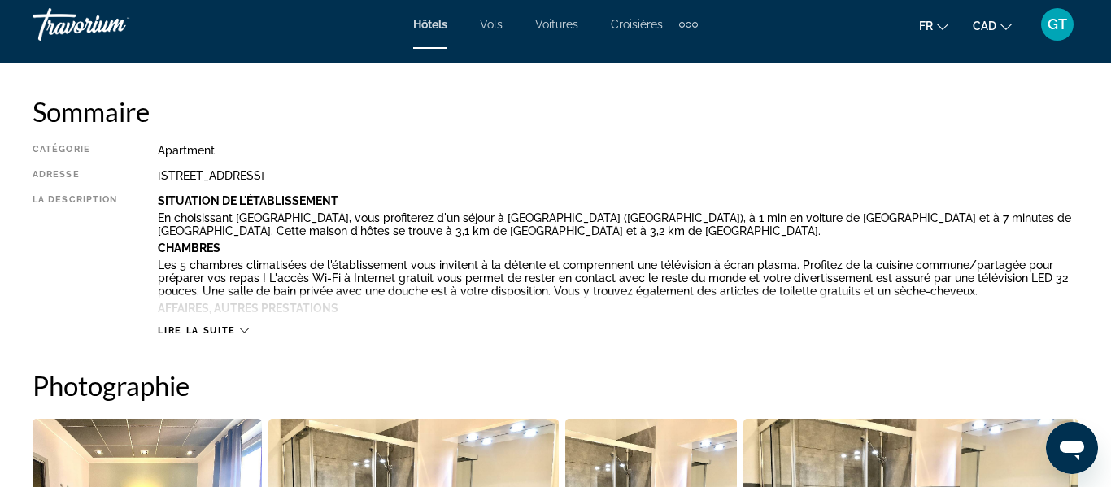
click at [219, 333] on span "Lire la suite" at bounding box center [196, 330] width 77 height 11
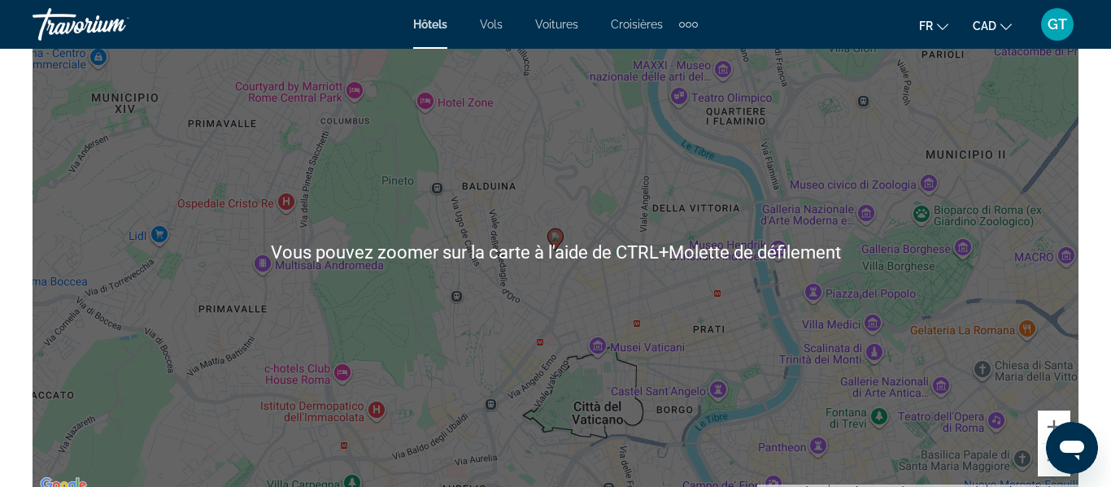
scroll to position [1959, 0]
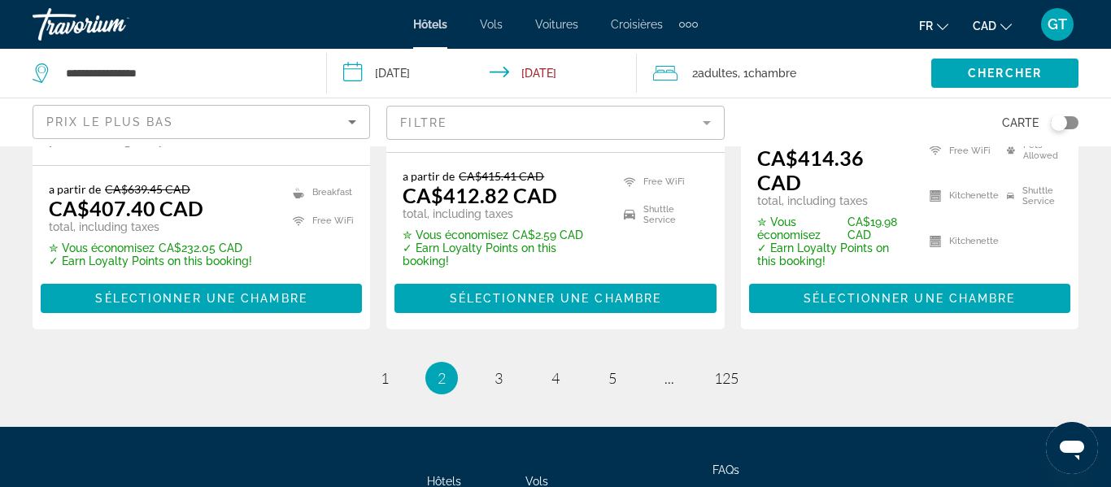
scroll to position [2479, 0]
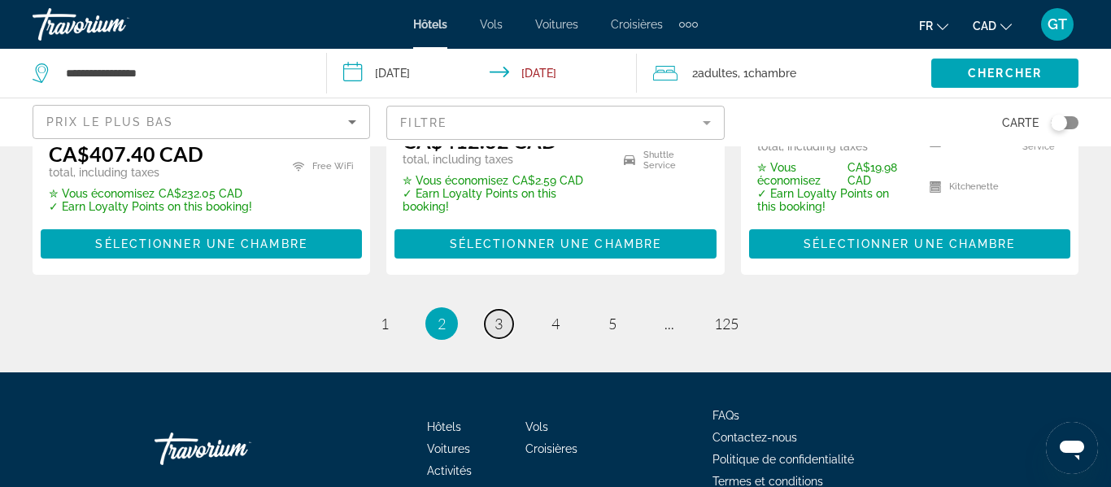
click at [499, 315] on span "3" at bounding box center [499, 324] width 8 height 18
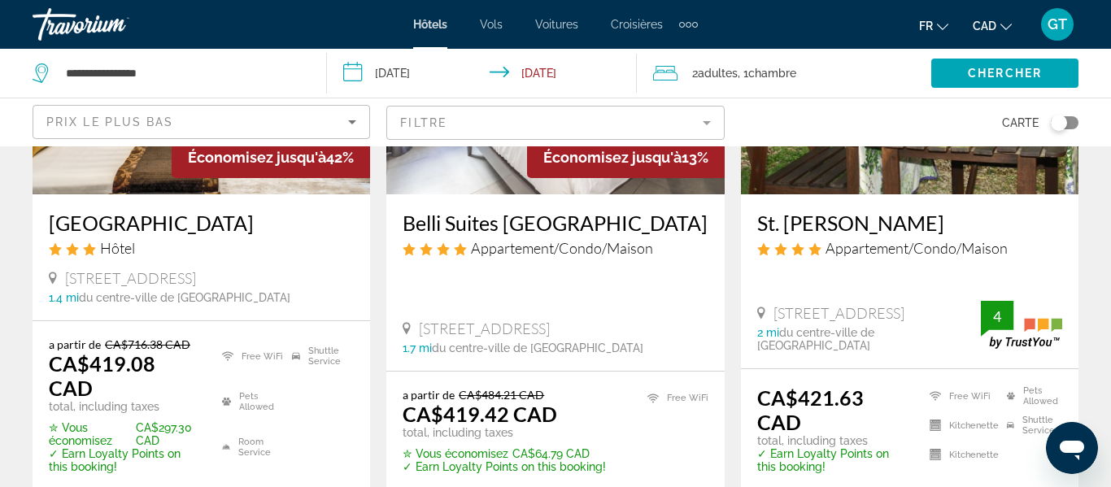
scroll to position [1109, 0]
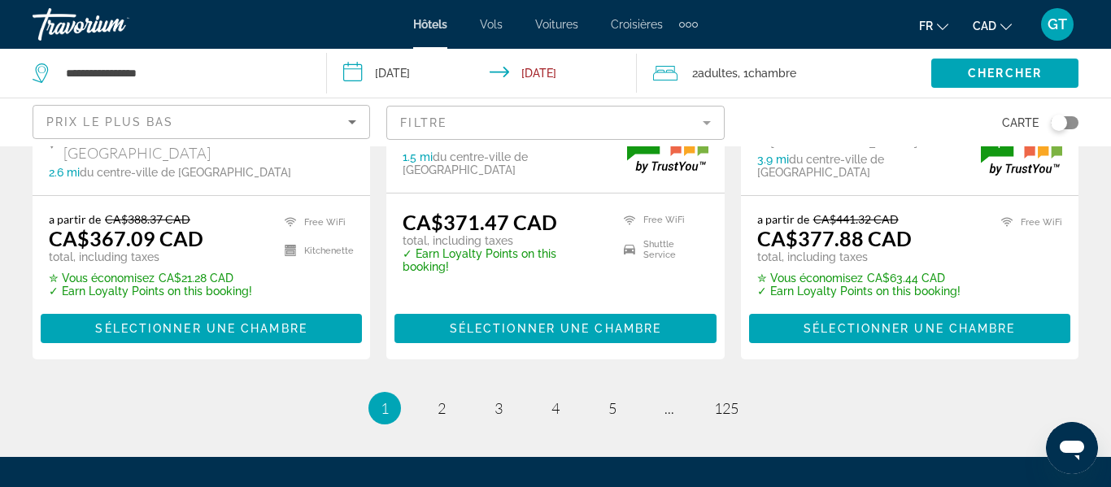
scroll to position [2436, 0]
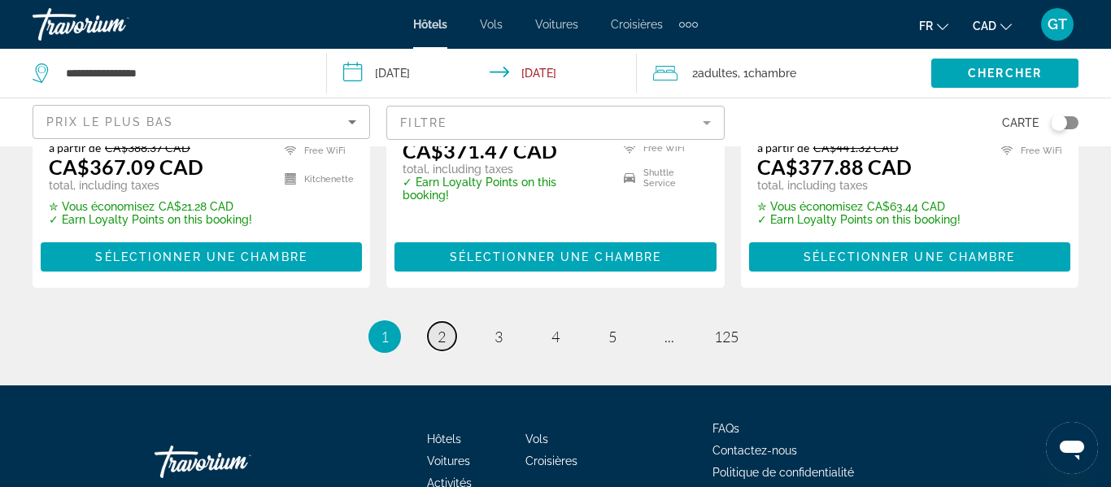
click at [447, 322] on link "page 2" at bounding box center [442, 336] width 28 height 28
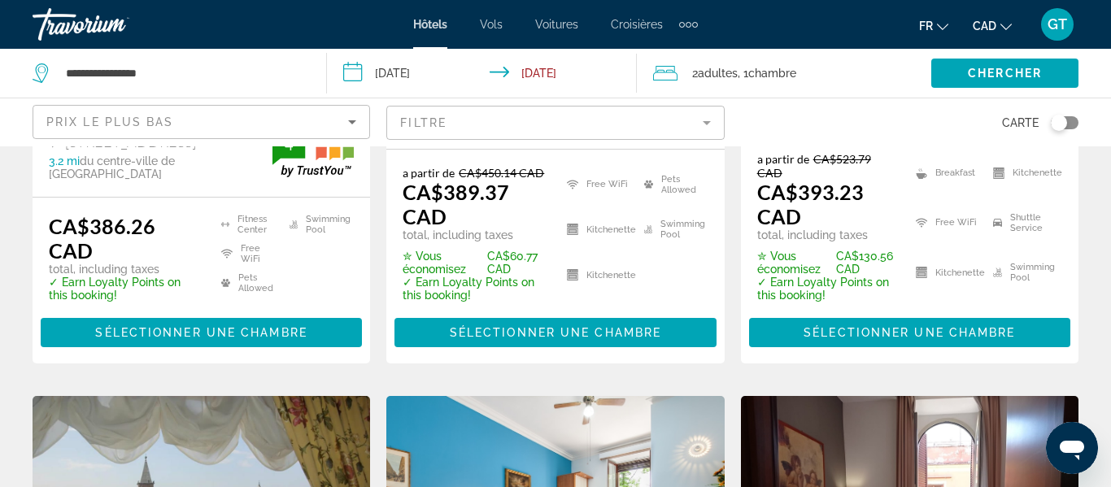
scroll to position [474, 0]
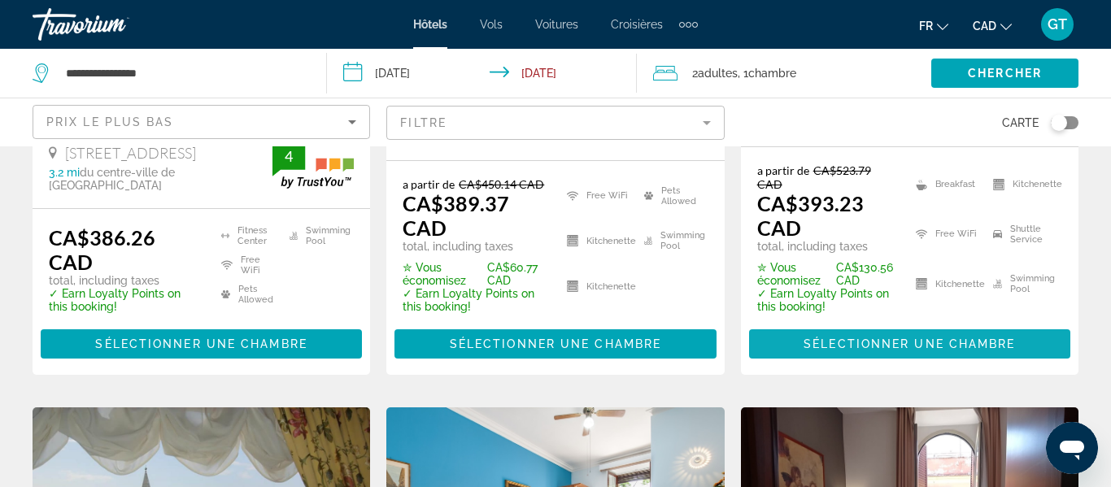
click at [910, 338] on span "Sélectionner une chambre" at bounding box center [909, 344] width 211 height 13
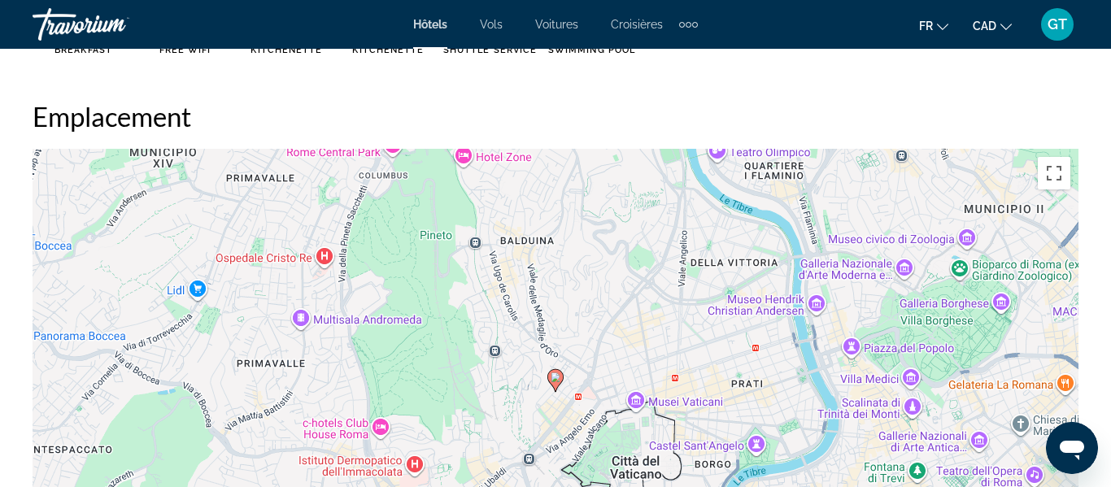
scroll to position [1916, 0]
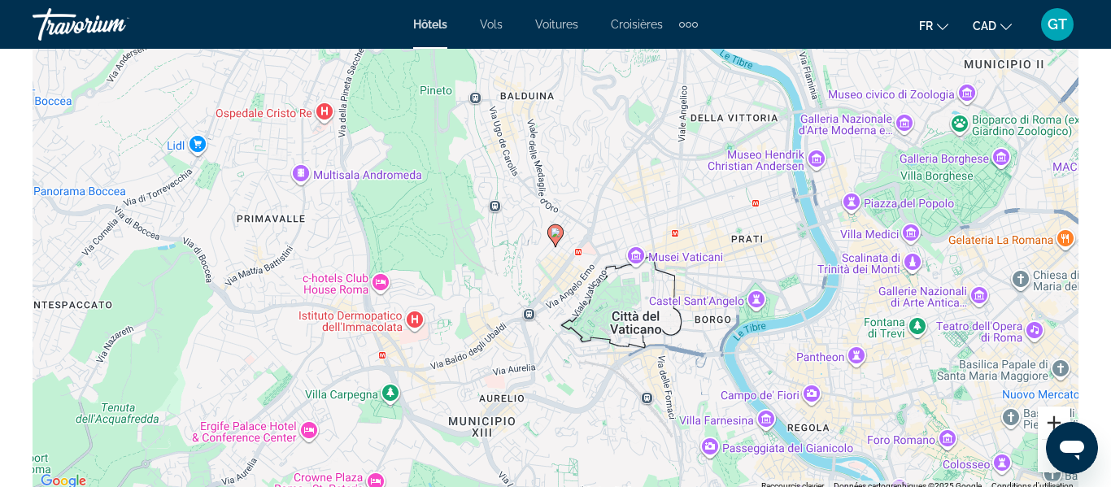
click at [1055, 416] on button "Zoom avant" at bounding box center [1054, 423] width 33 height 33
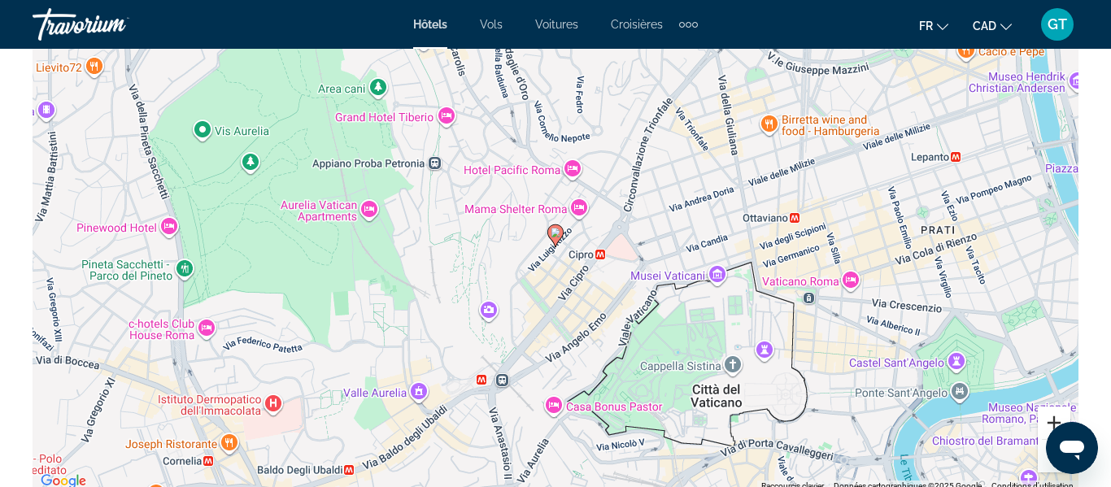
click at [1042, 423] on button "Zoom avant" at bounding box center [1054, 423] width 33 height 33
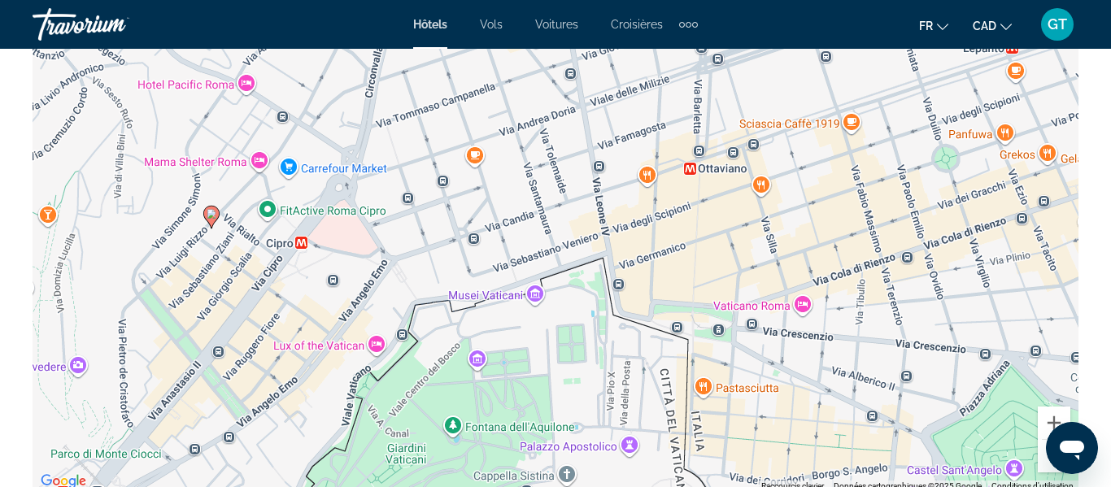
drag, startPoint x: 836, startPoint y: 316, endPoint x: 486, endPoint y: 298, distance: 351.1
click at [486, 298] on div "Pour activer le glissement avec le clavier, appuyez sur Alt+Entrée. Une fois ce…" at bounding box center [556, 248] width 1046 height 488
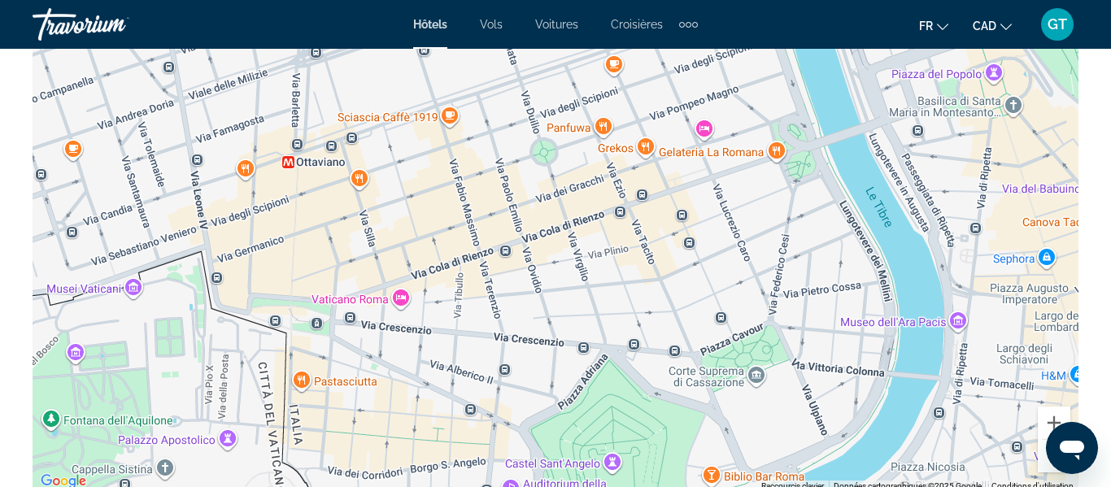
drag, startPoint x: 929, startPoint y: 293, endPoint x: 530, endPoint y: 286, distance: 398.6
click at [530, 286] on div "Pour activer le glissement avec le clavier, appuyez sur Alt+Entrée. Une fois ce…" at bounding box center [556, 248] width 1046 height 488
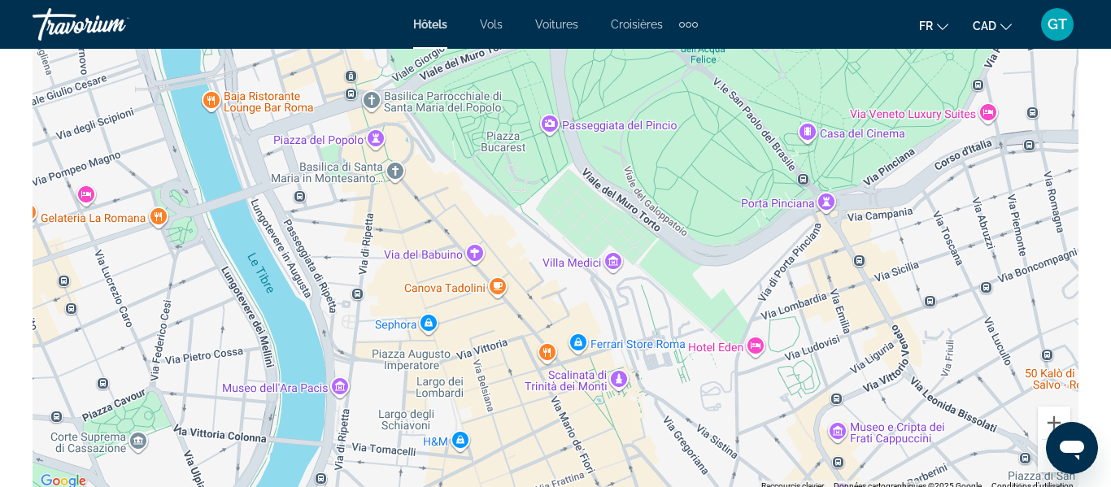
drag, startPoint x: 1018, startPoint y: 272, endPoint x: 399, endPoint y: 338, distance: 623.3
click at [399, 338] on div "Pour activer le glissement avec le clavier, appuyez sur Alt+Entrée. Une fois ce…" at bounding box center [556, 248] width 1046 height 488
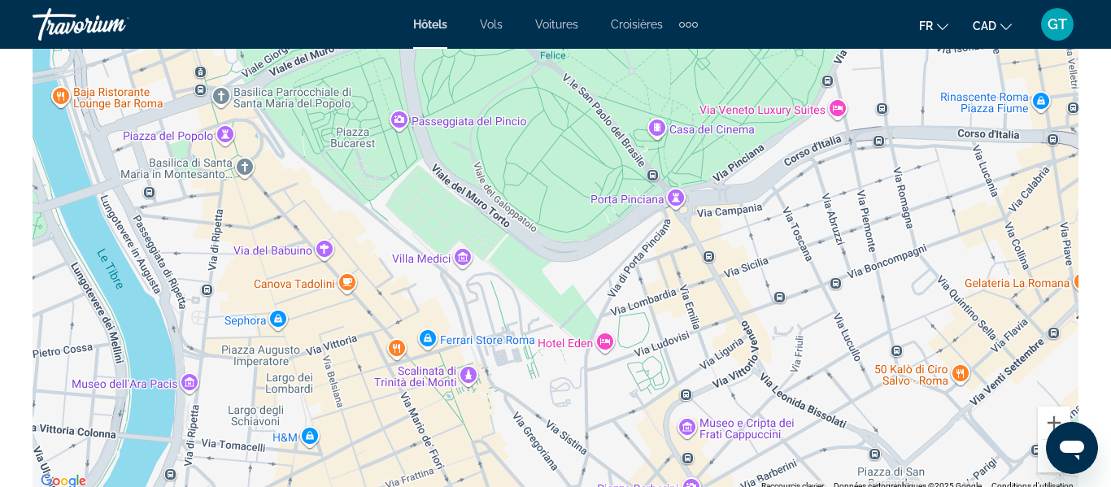
drag, startPoint x: 838, startPoint y: 313, endPoint x: 686, endPoint y: 309, distance: 152.1
click at [686, 309] on div "Main content" at bounding box center [556, 248] width 1046 height 488
